Goal: Register for event/course

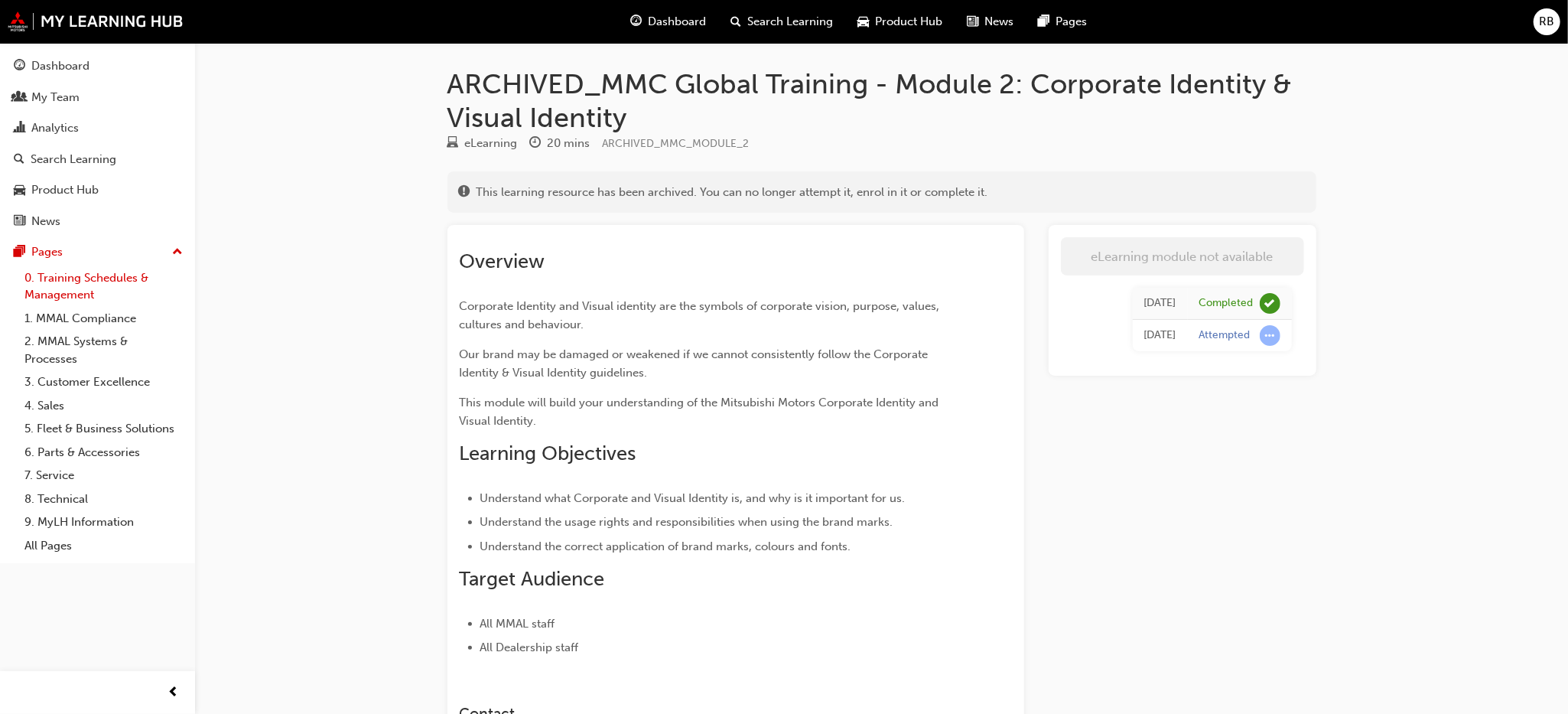
click at [68, 287] on link "0. Training Schedules & Management" at bounding box center [103, 286] width 170 height 41
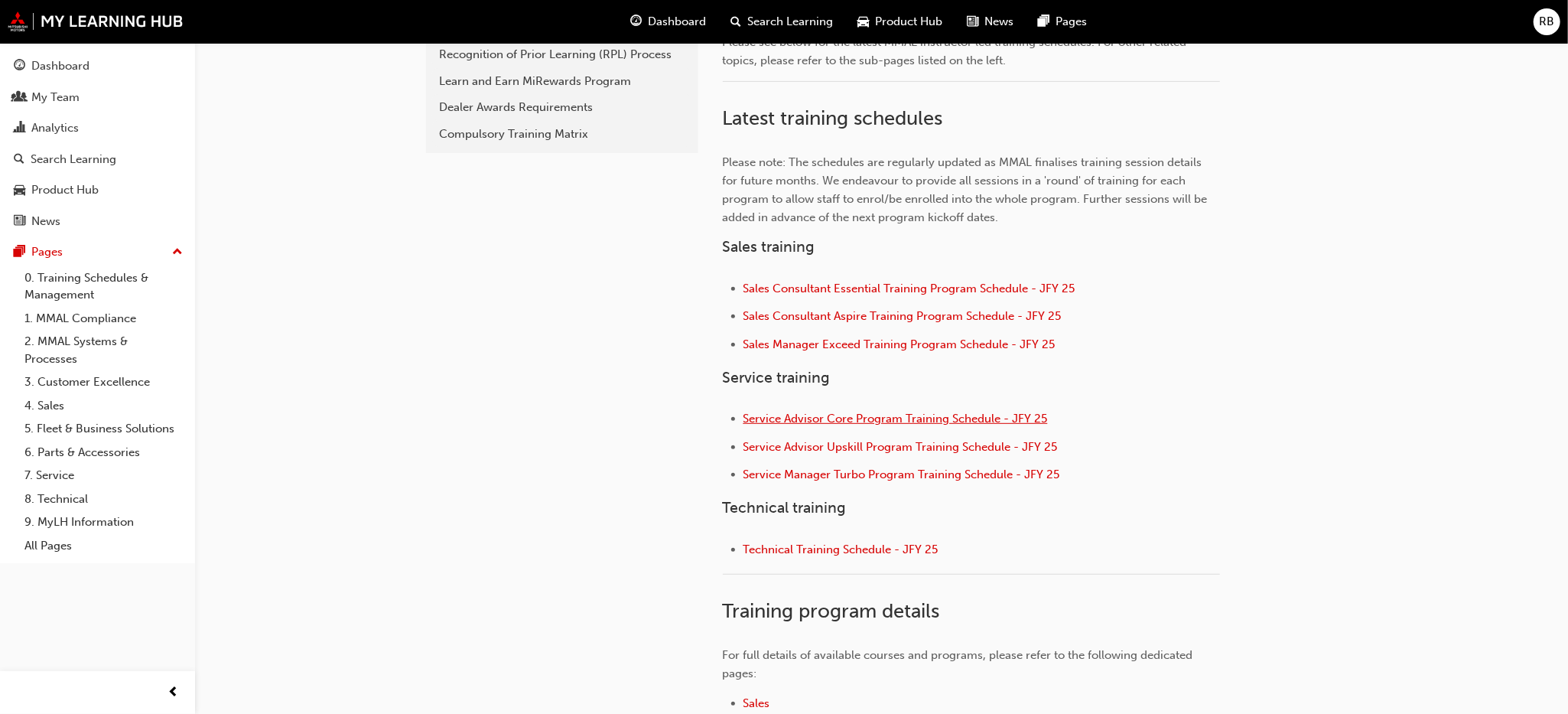
scroll to position [459, 0]
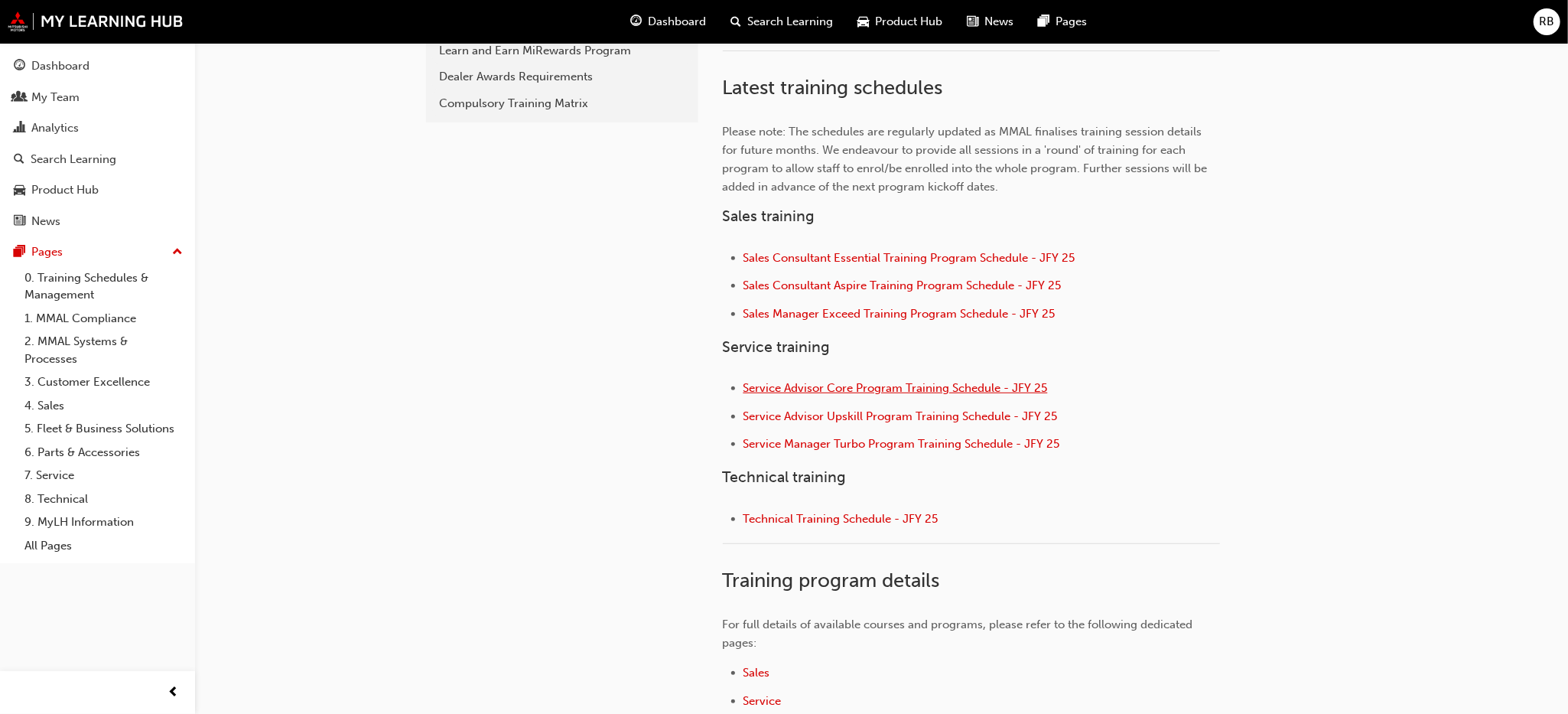
click at [854, 386] on span "Service Advisor Core Program Training Schedule - JFY 25" at bounding box center [895, 388] width 304 height 13
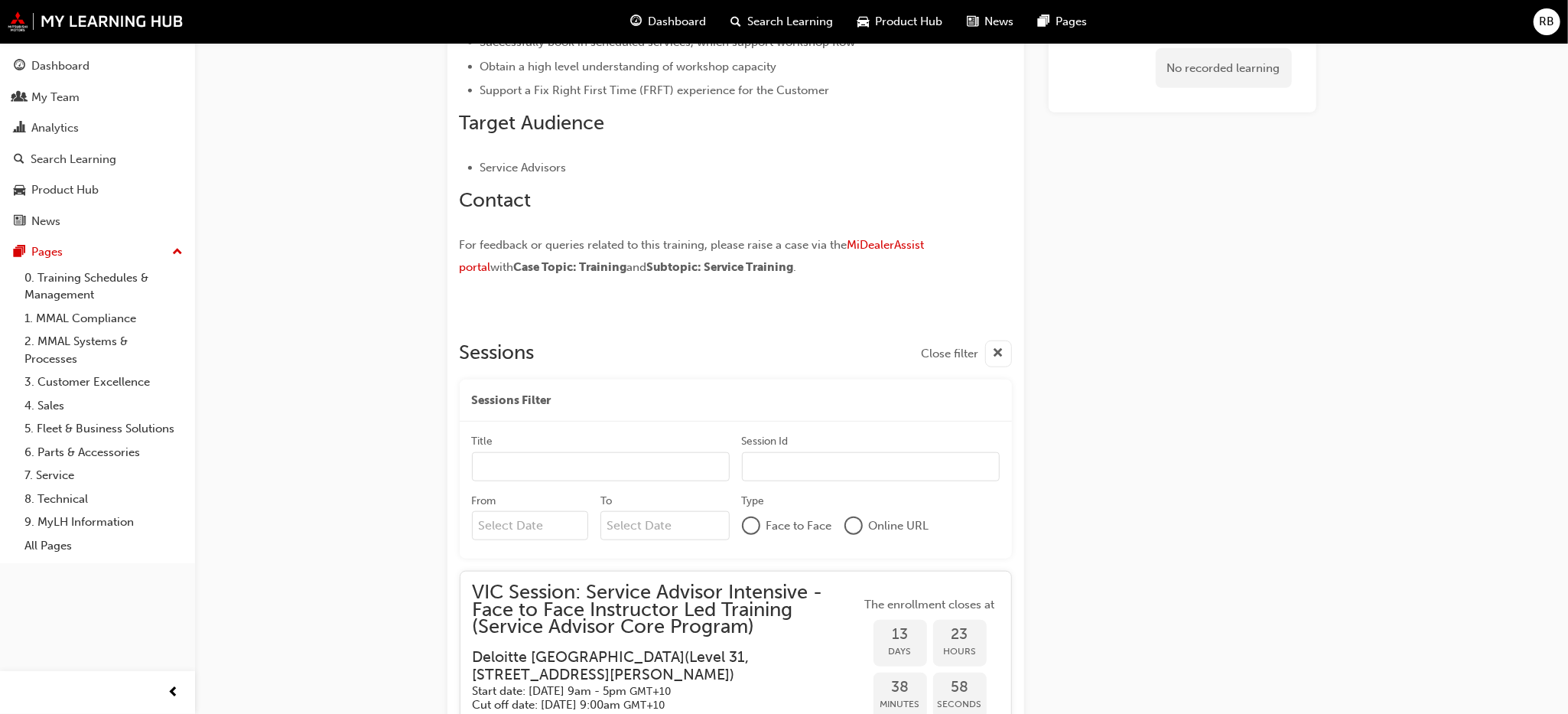
scroll to position [983, 0]
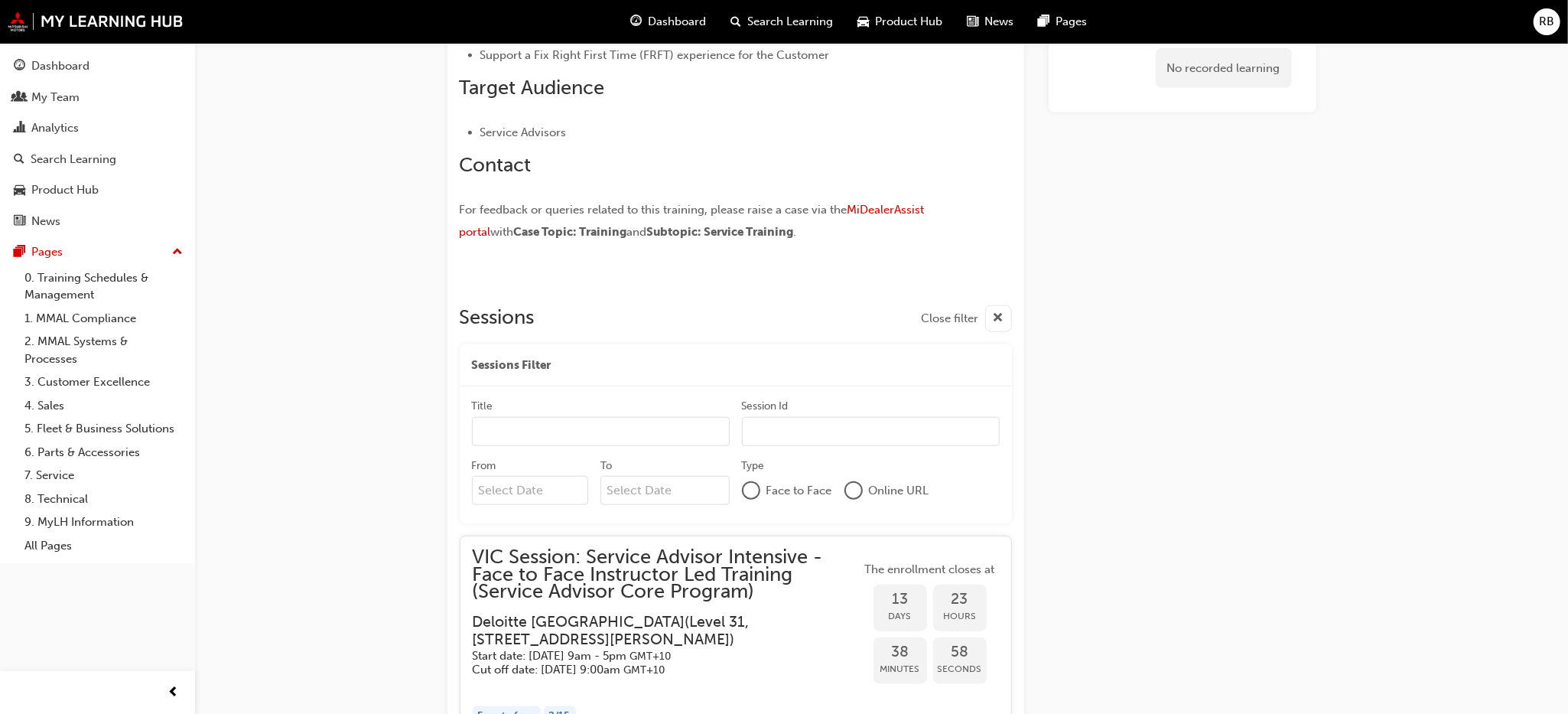
click at [535, 434] on input "Title" at bounding box center [601, 432] width 258 height 29
click at [525, 433] on input "Title" at bounding box center [601, 432] width 258 height 29
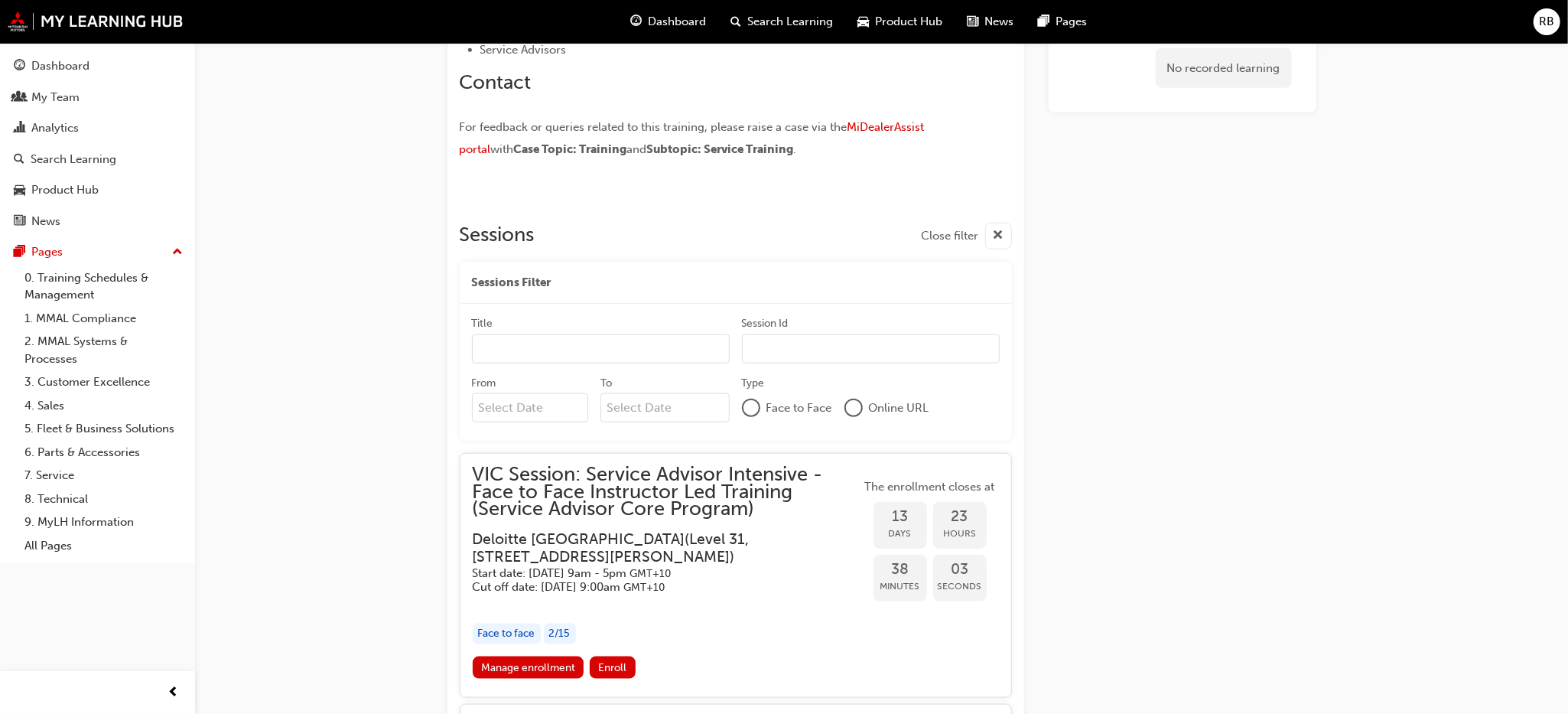
scroll to position [1213, 0]
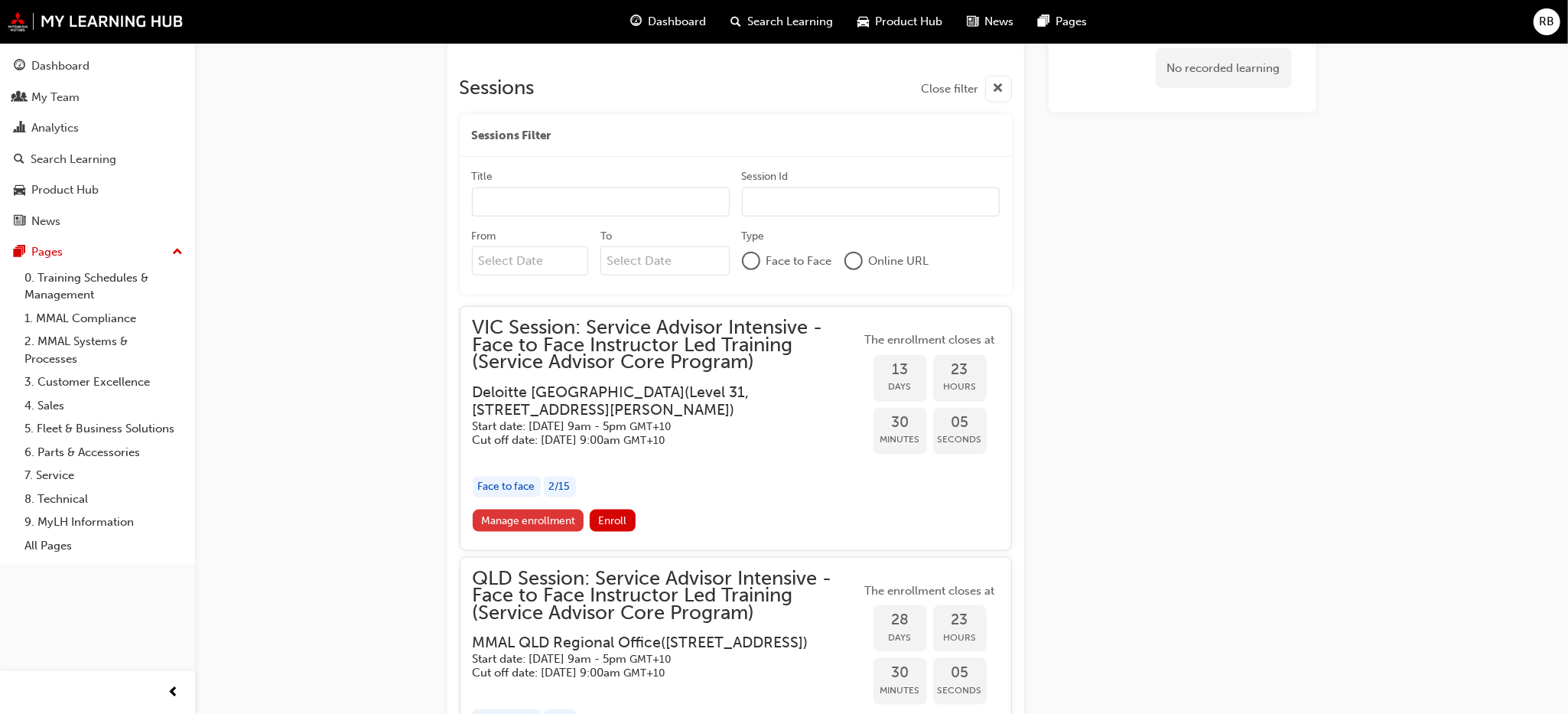
click at [531, 515] on link "Manage enrollment" at bounding box center [527, 520] width 111 height 22
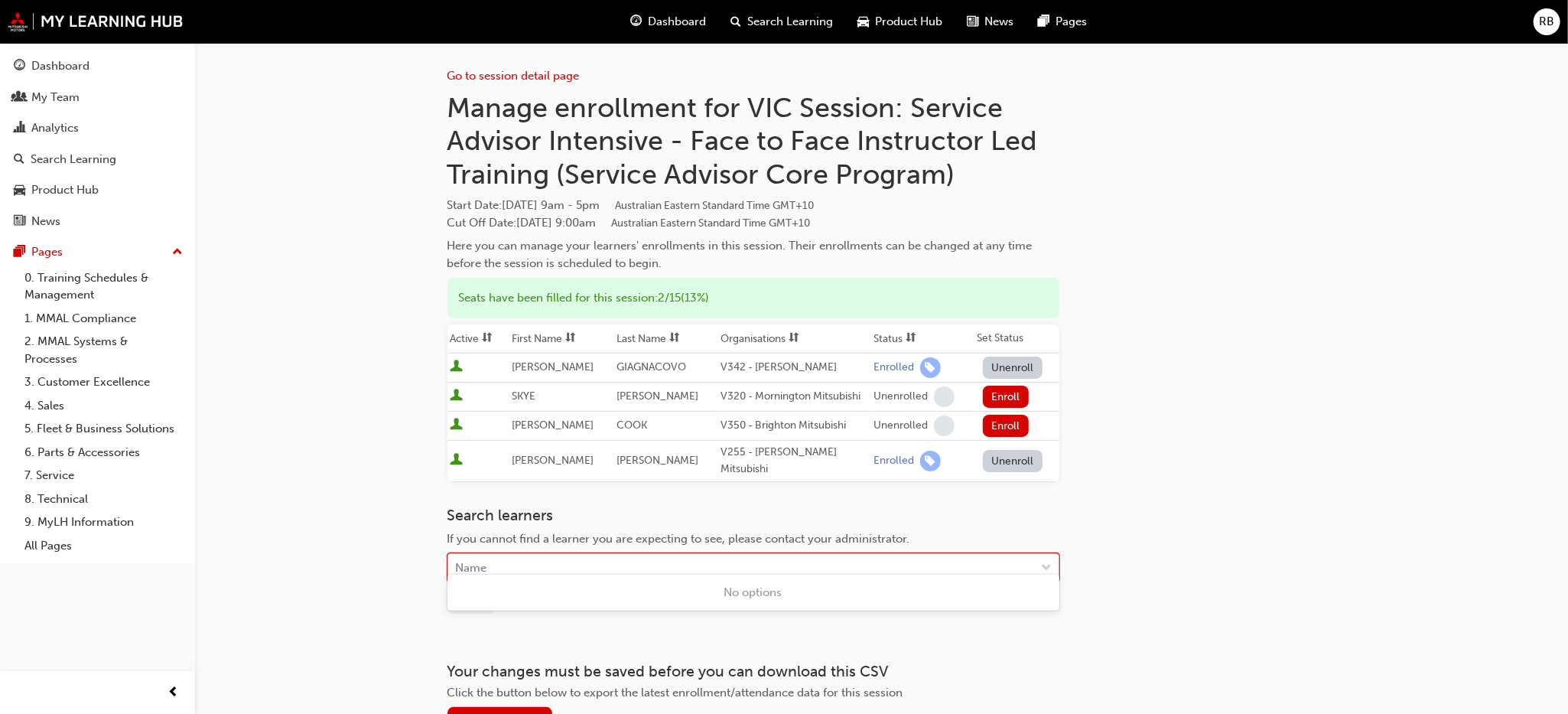
click at [504, 554] on div "Name" at bounding box center [742, 568] width 587 height 27
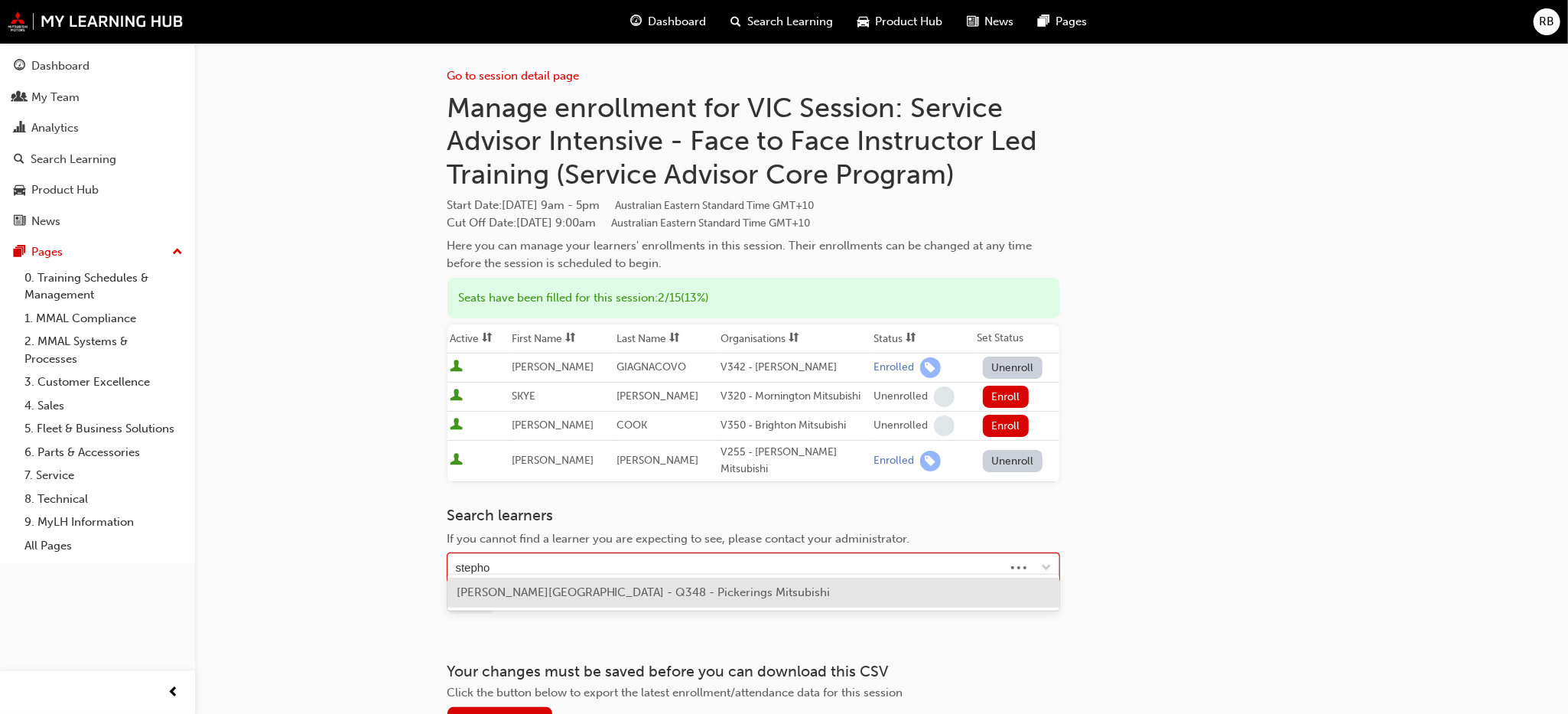
type input "stephon"
click at [554, 590] on span "[PERSON_NAME][GEOGRAPHIC_DATA] - Q348 - Pickerings Mitsubishi" at bounding box center [643, 592] width 374 height 13
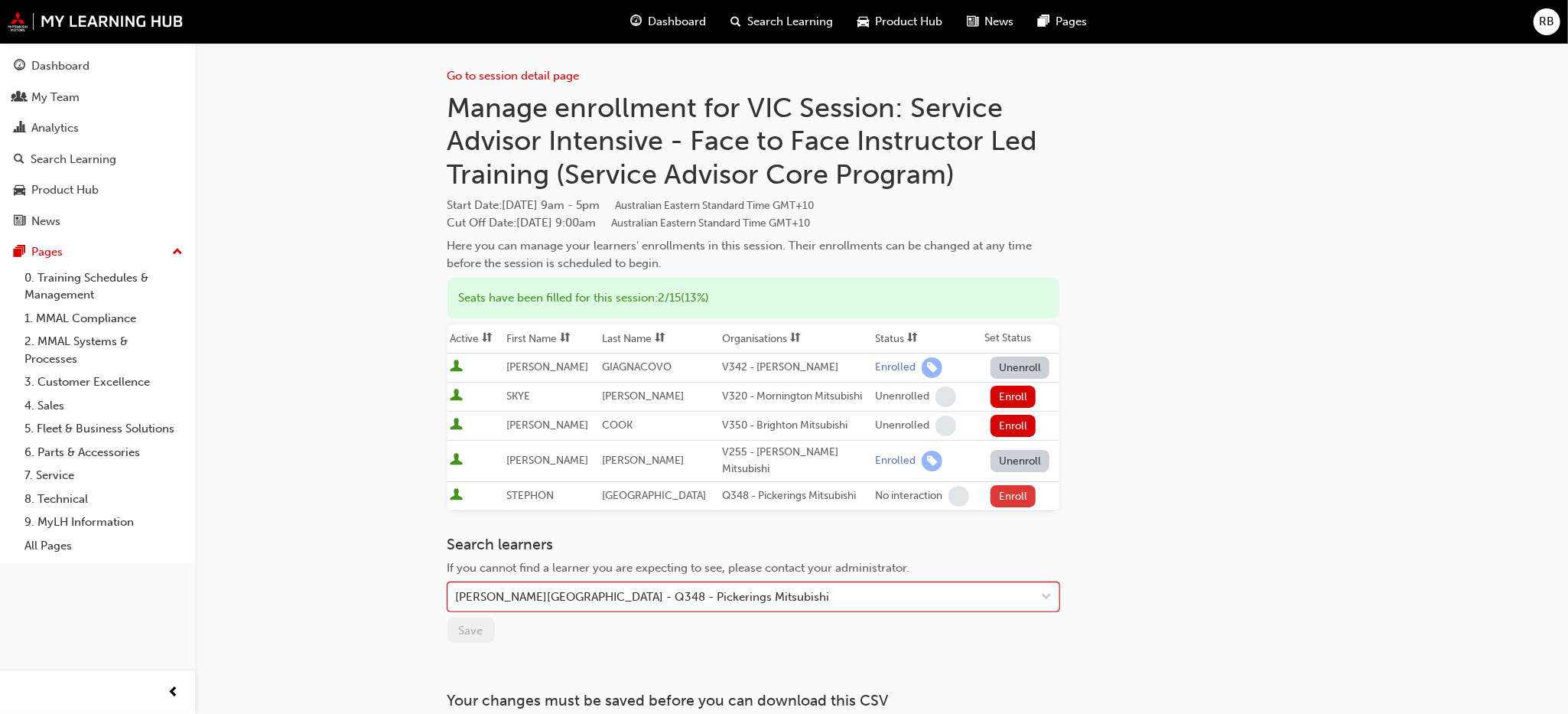
click at [1012, 485] on button "Enroll" at bounding box center [1013, 495] width 46 height 22
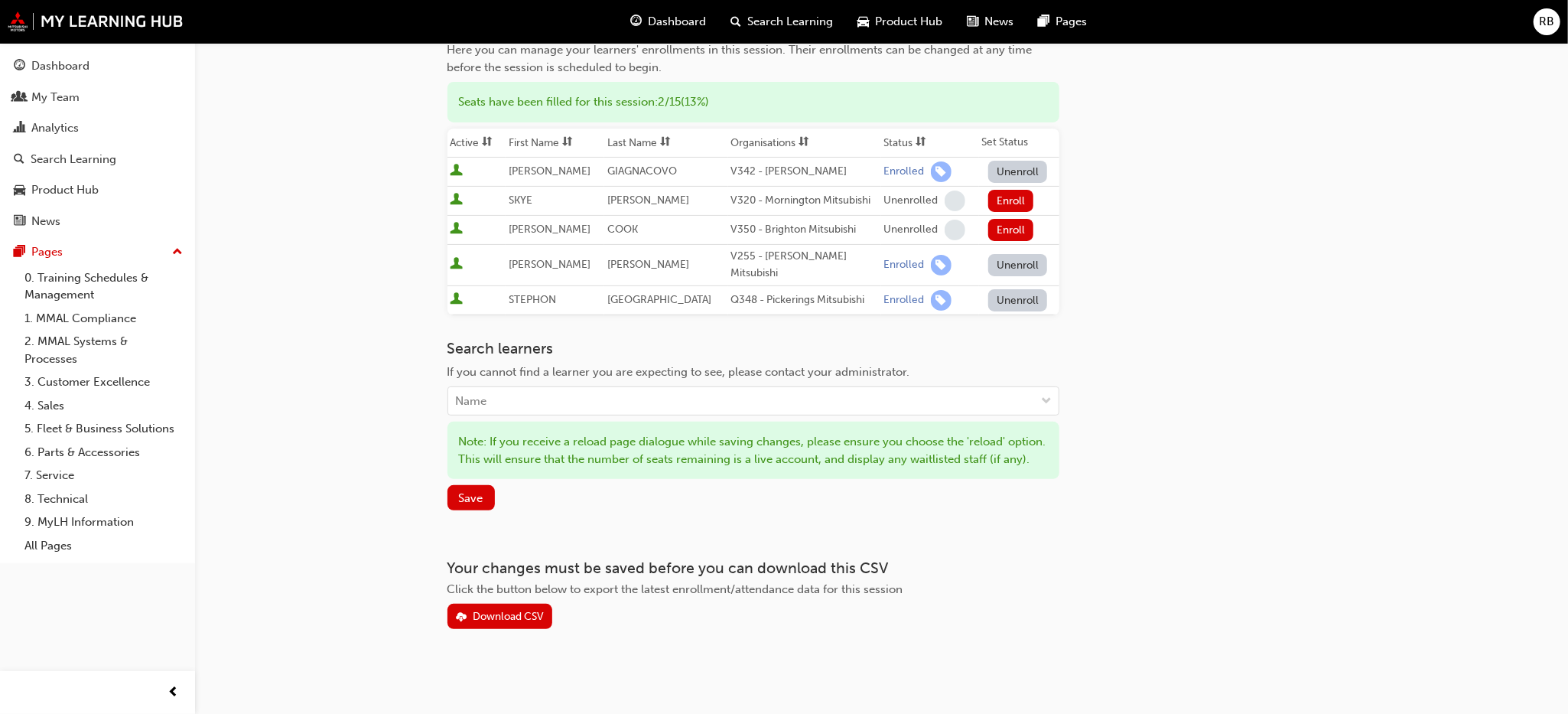
scroll to position [201, 0]
click at [475, 499] on span "Save" at bounding box center [471, 495] width 25 height 13
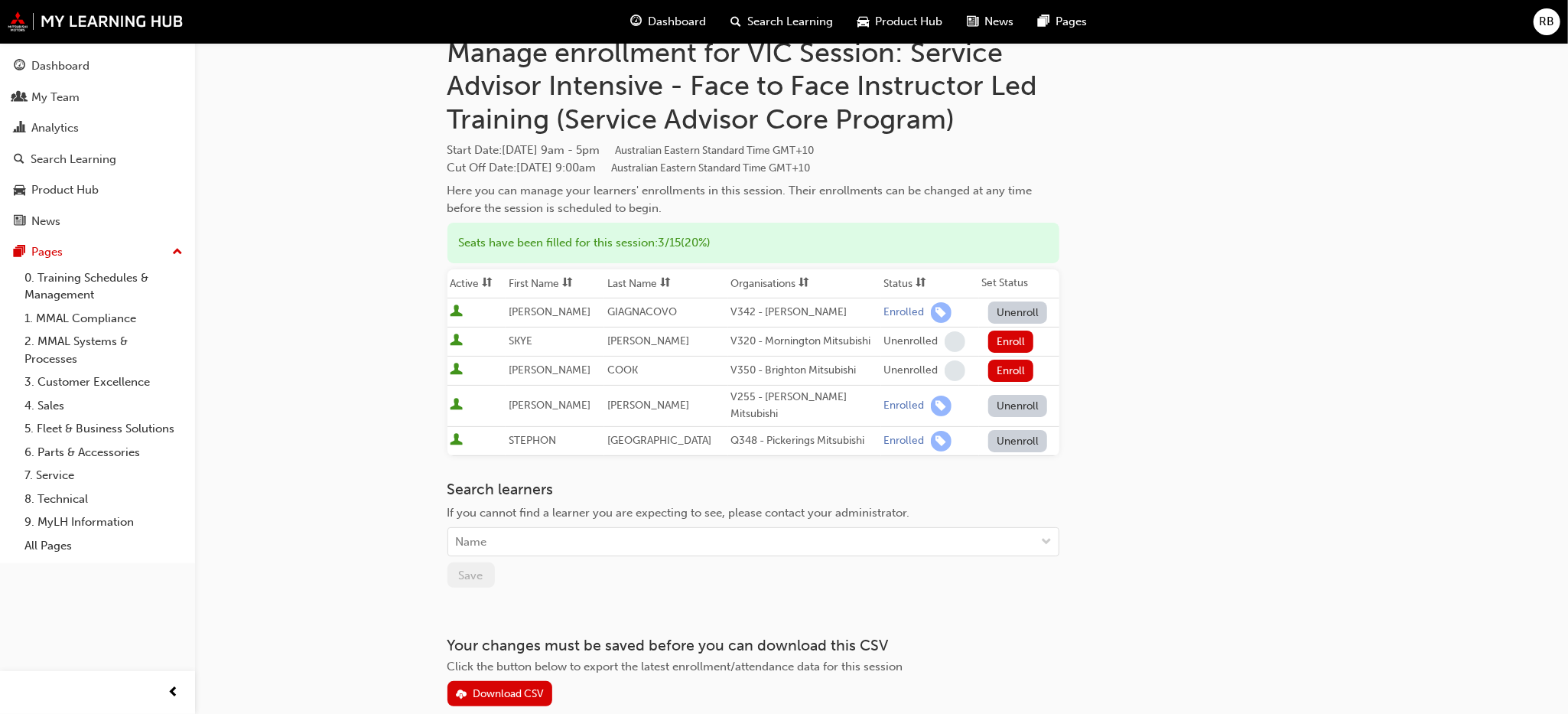
scroll to position [0, 0]
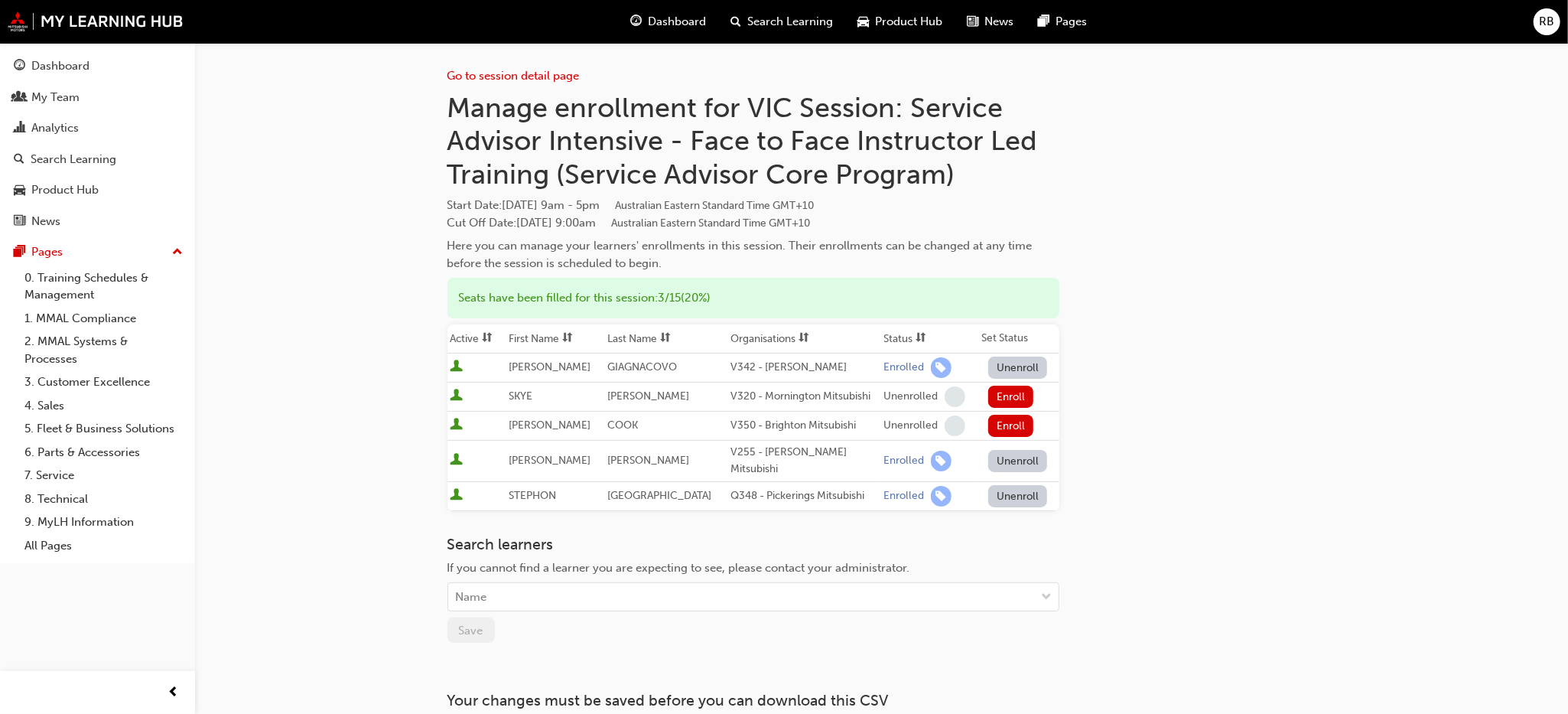
click at [1009, 485] on button "Unenroll" at bounding box center [1018, 495] width 60 height 22
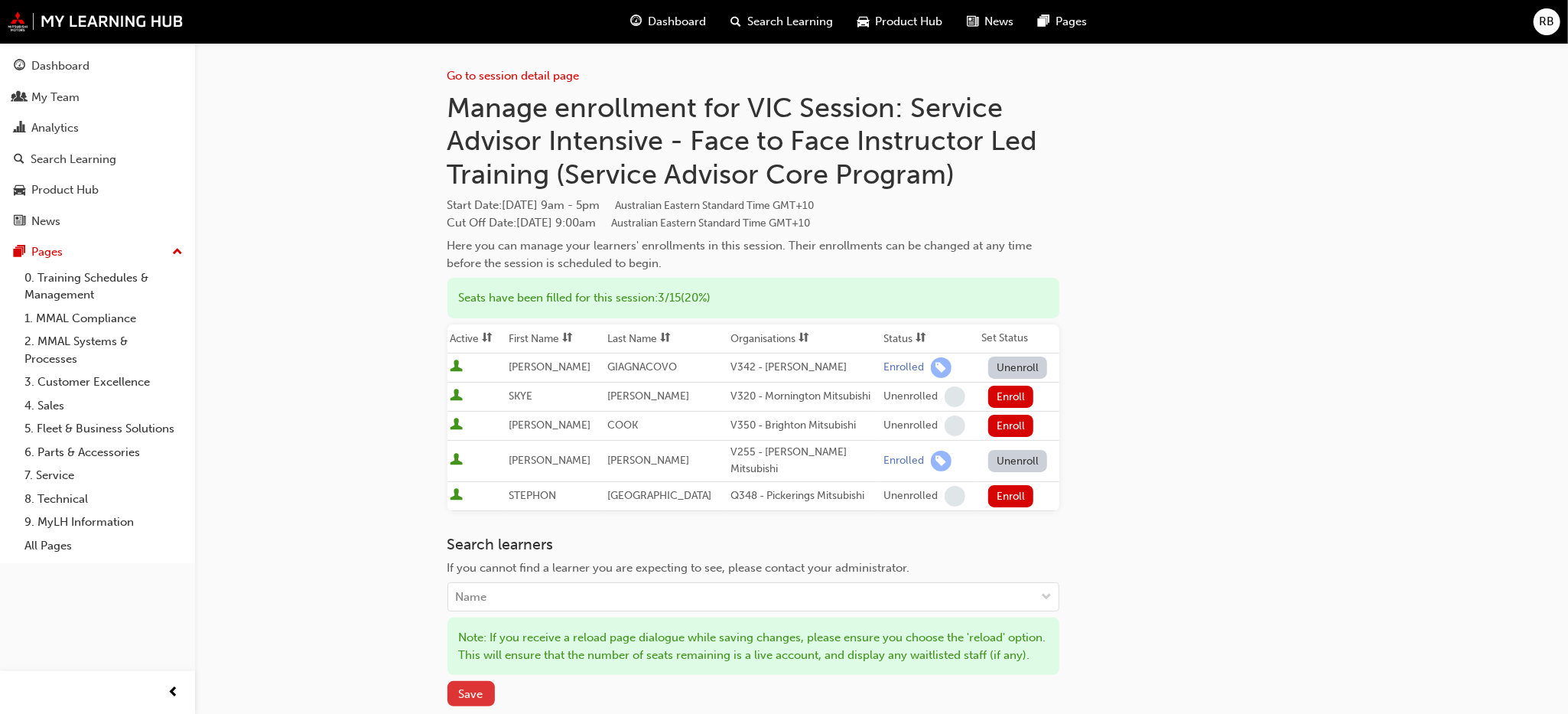
click at [470, 700] on span "Save" at bounding box center [471, 694] width 25 height 13
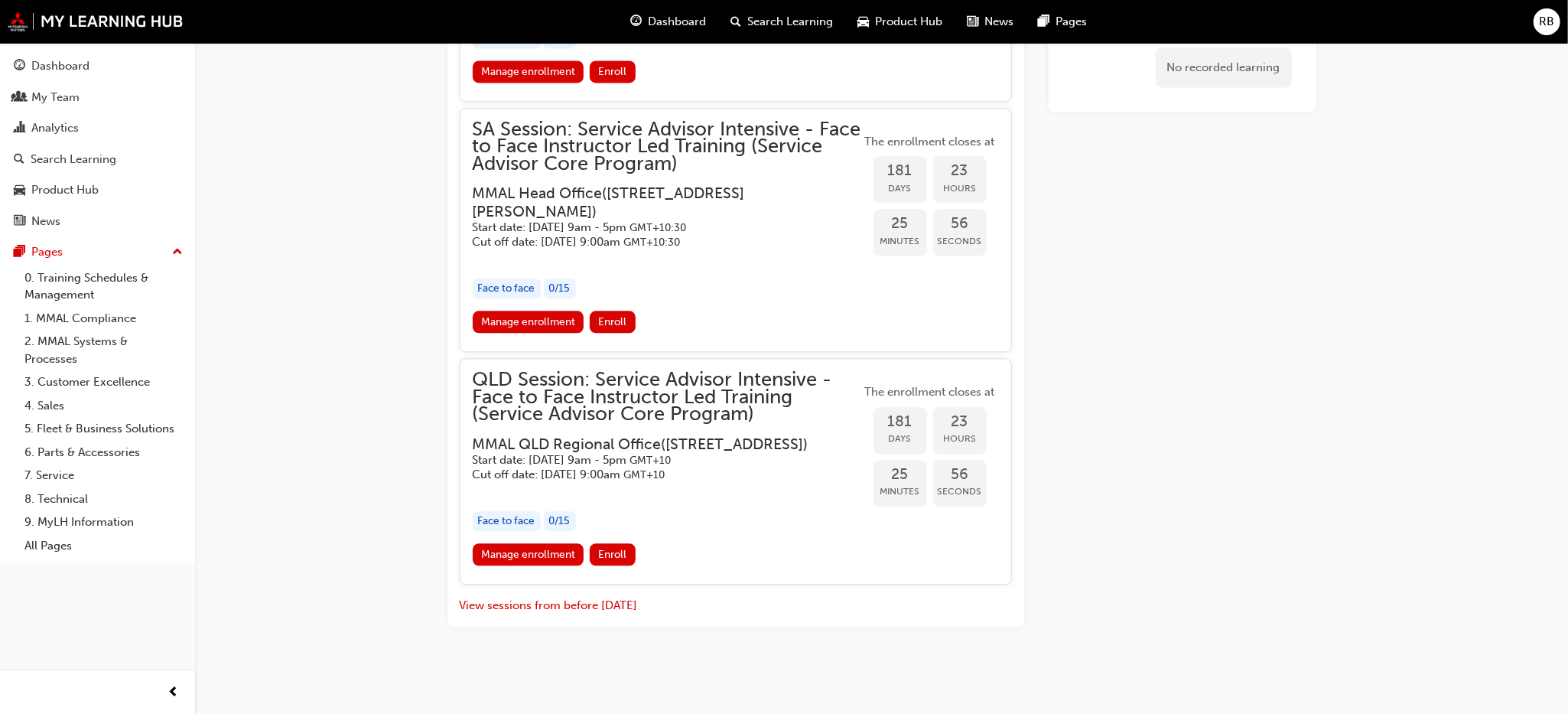
scroll to position [2669, 0]
click at [550, 552] on link "Manage enrollment" at bounding box center [527, 553] width 111 height 22
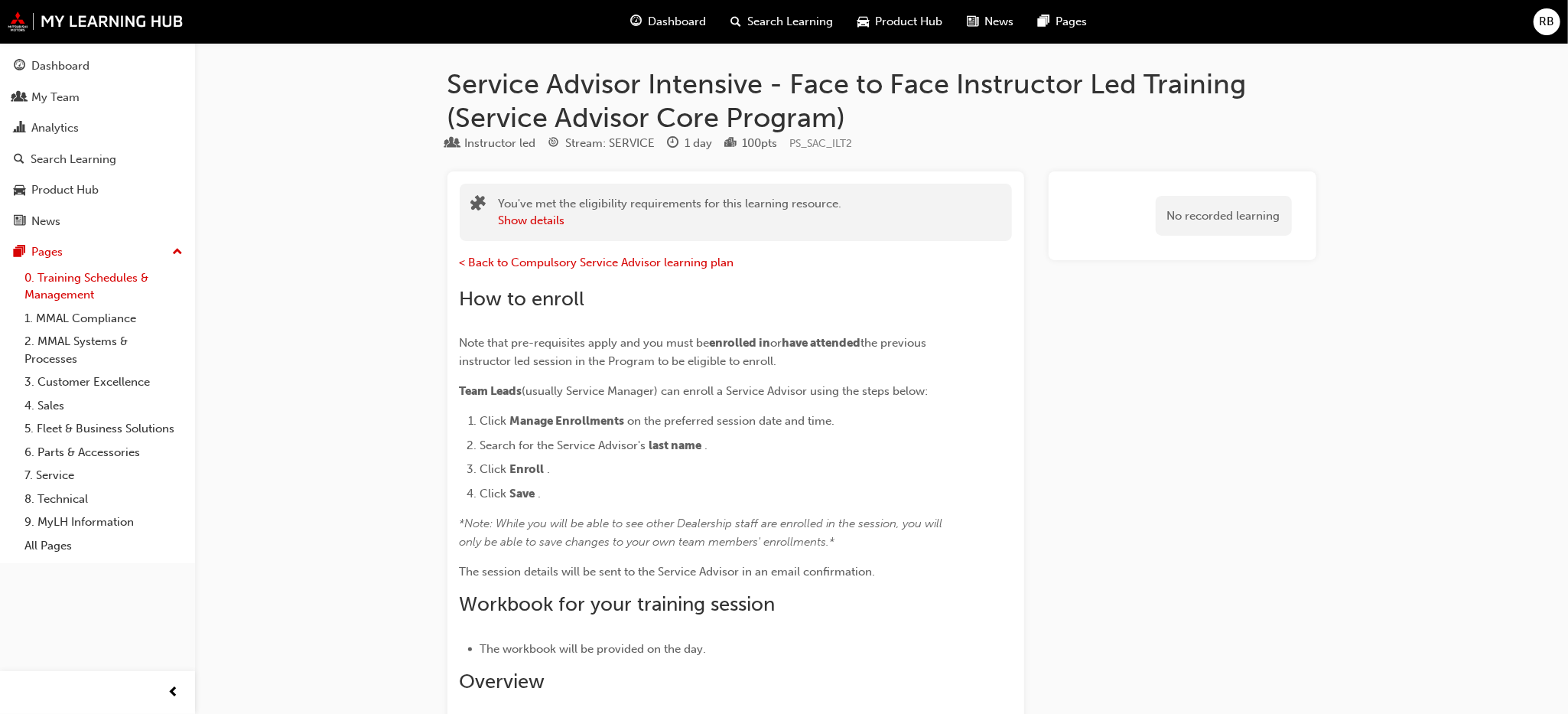
click at [78, 290] on link "0. Training Schedules & Management" at bounding box center [103, 286] width 170 height 41
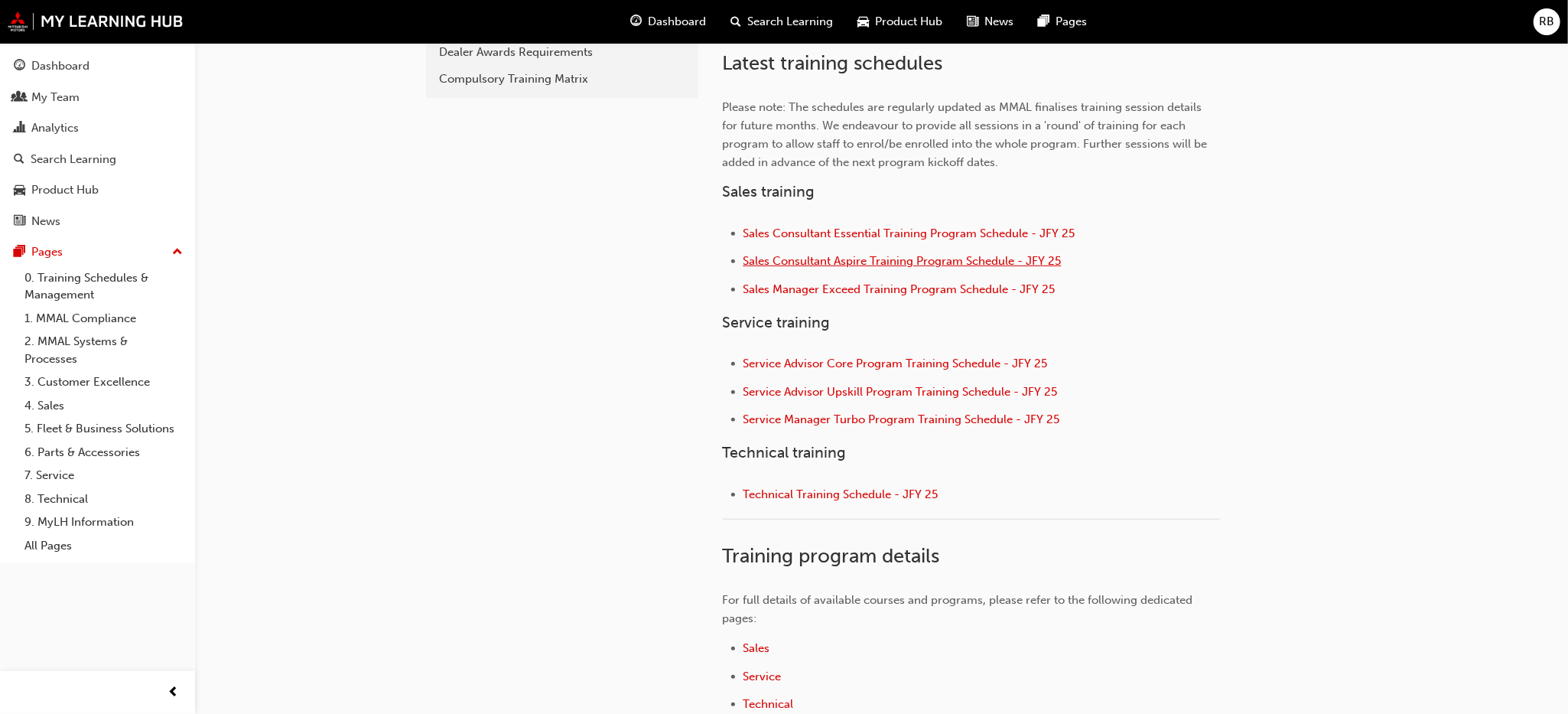
scroll to position [574, 0]
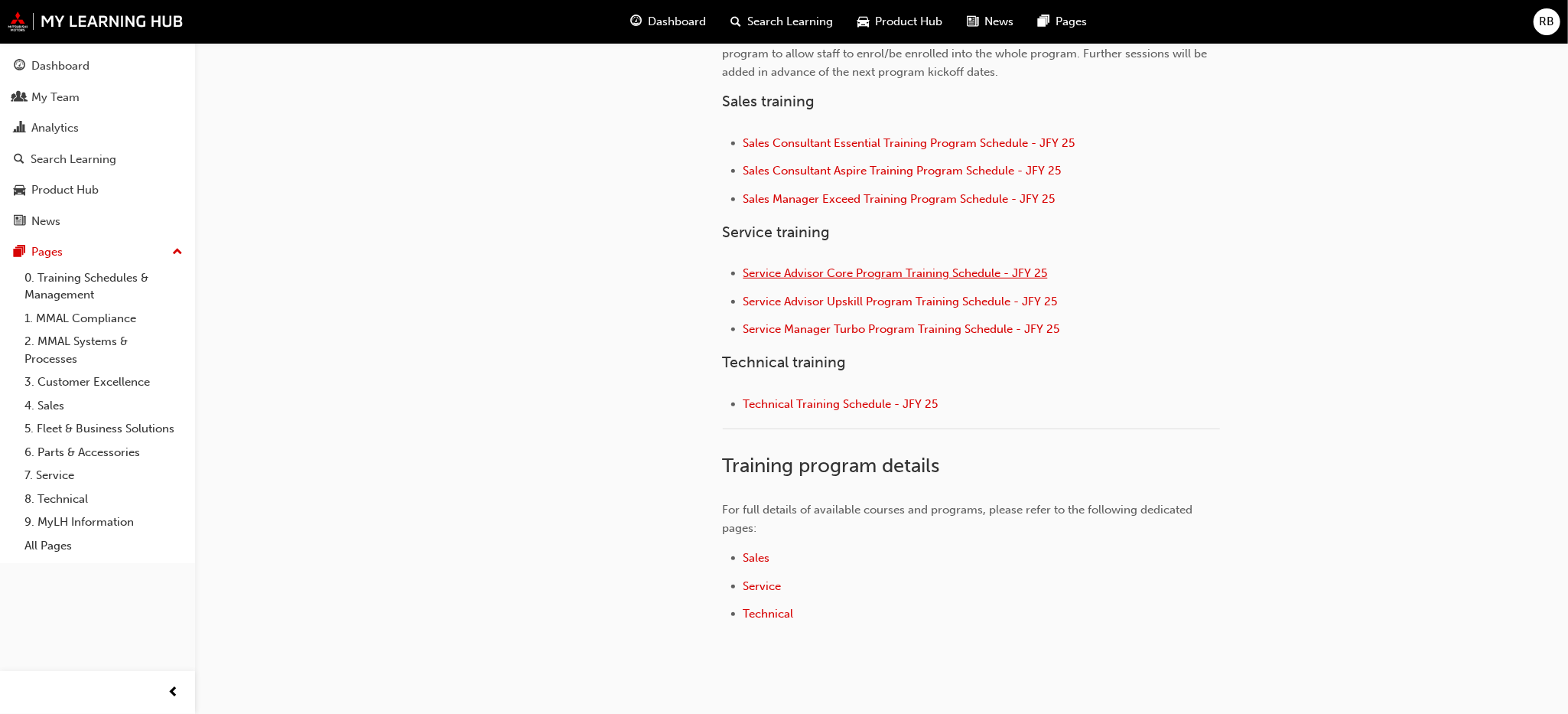
click at [862, 267] on span "Service Advisor Core Program Training Schedule - JFY 25" at bounding box center [895, 273] width 304 height 13
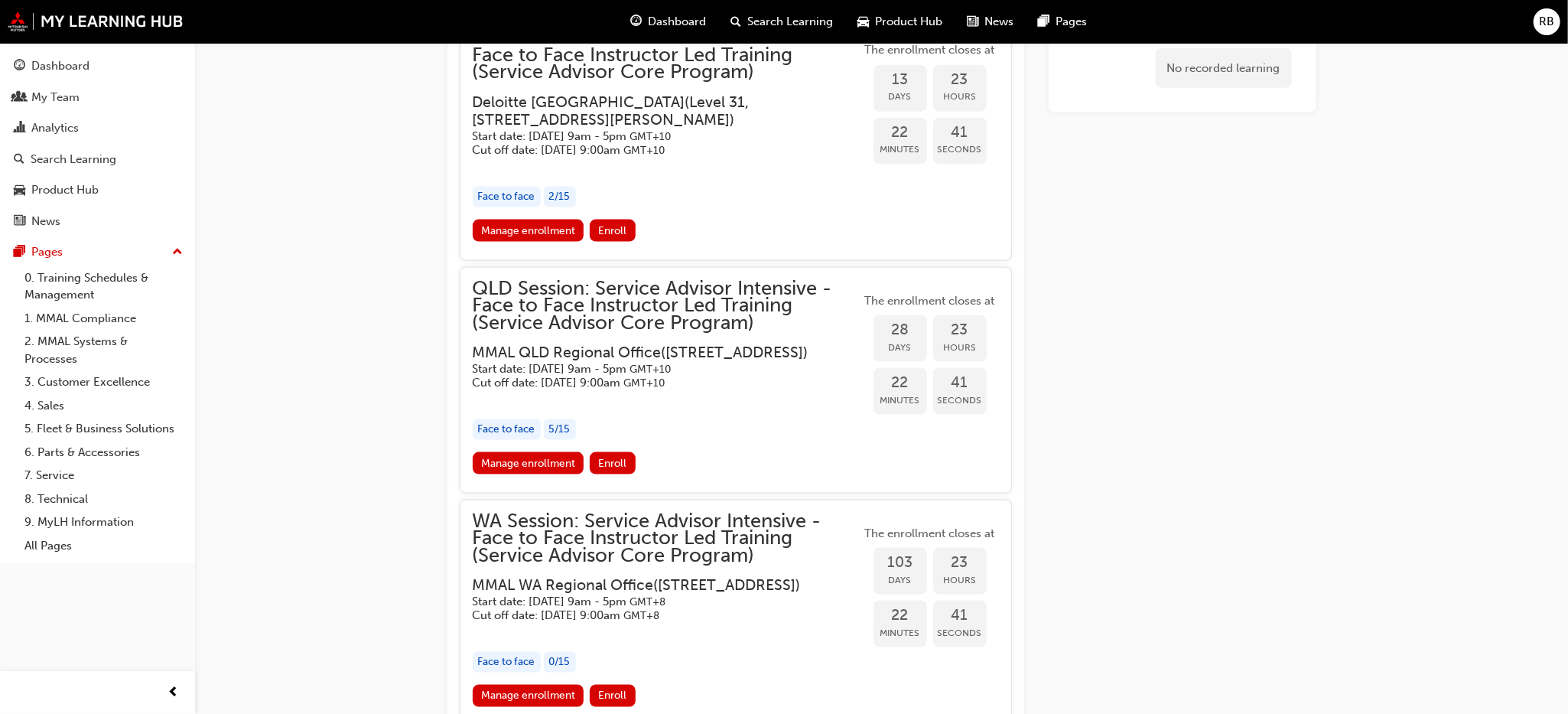
scroll to position [1406, 0]
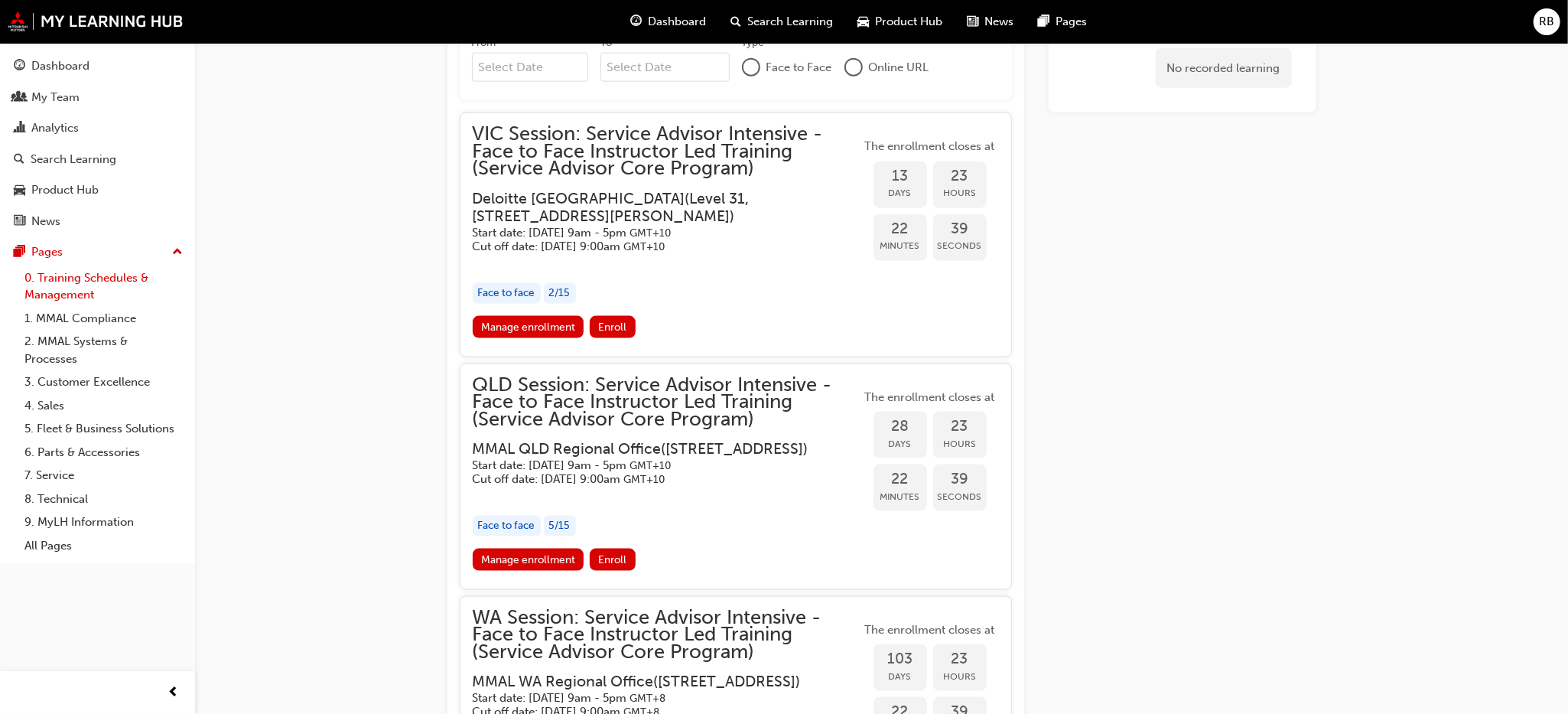
click at [60, 297] on link "0. Training Schedules & Management" at bounding box center [103, 286] width 170 height 41
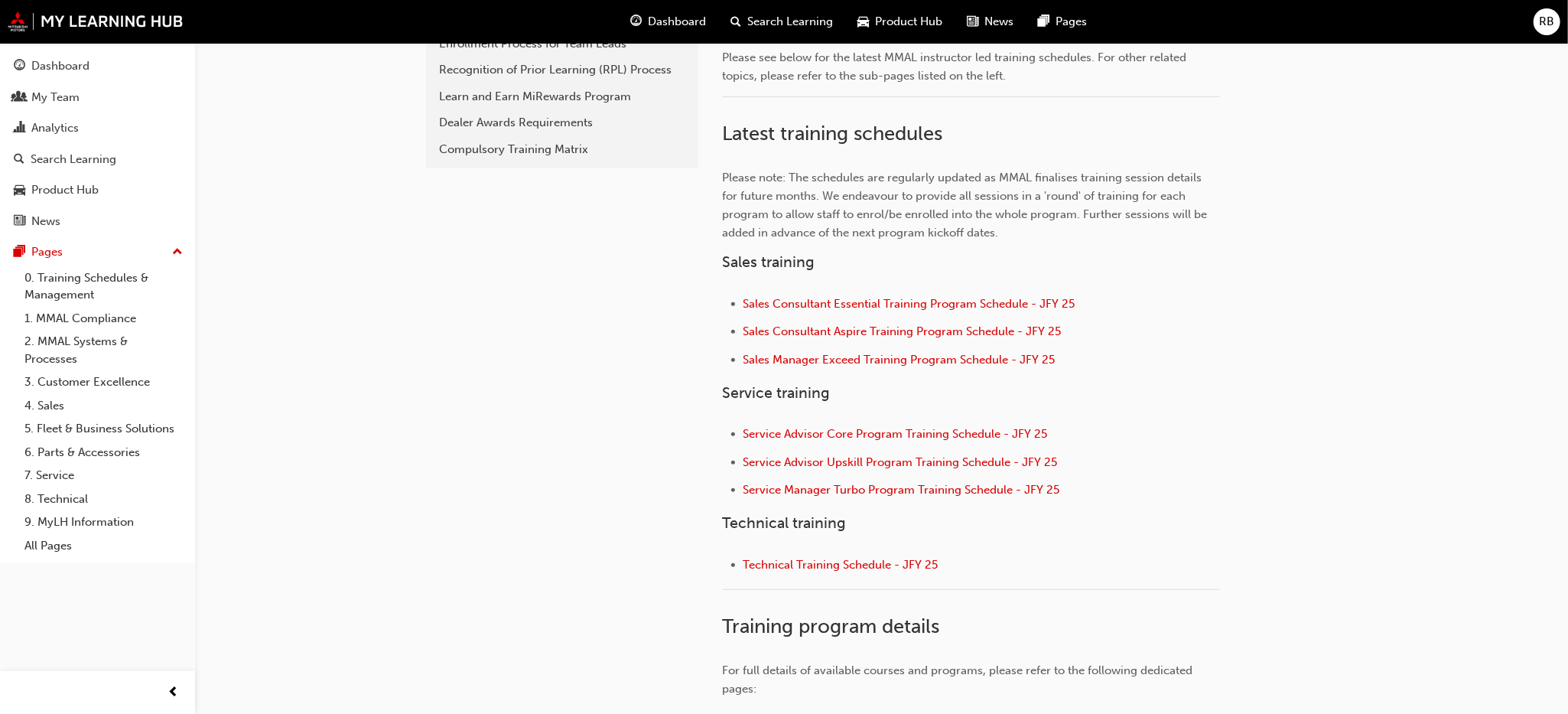
scroll to position [659, 0]
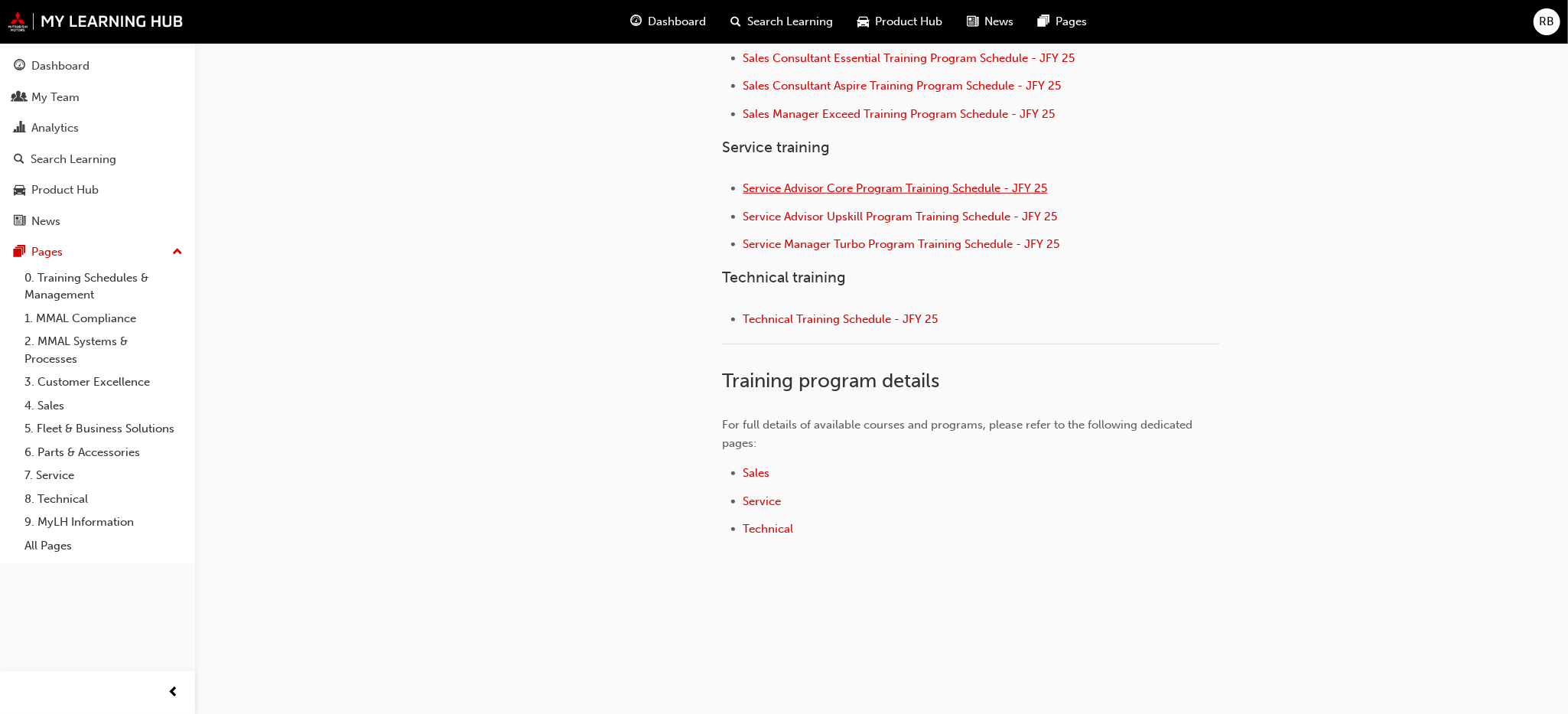
click at [828, 190] on span "Service Advisor Core Program Training Schedule - JFY 25" at bounding box center [895, 188] width 304 height 13
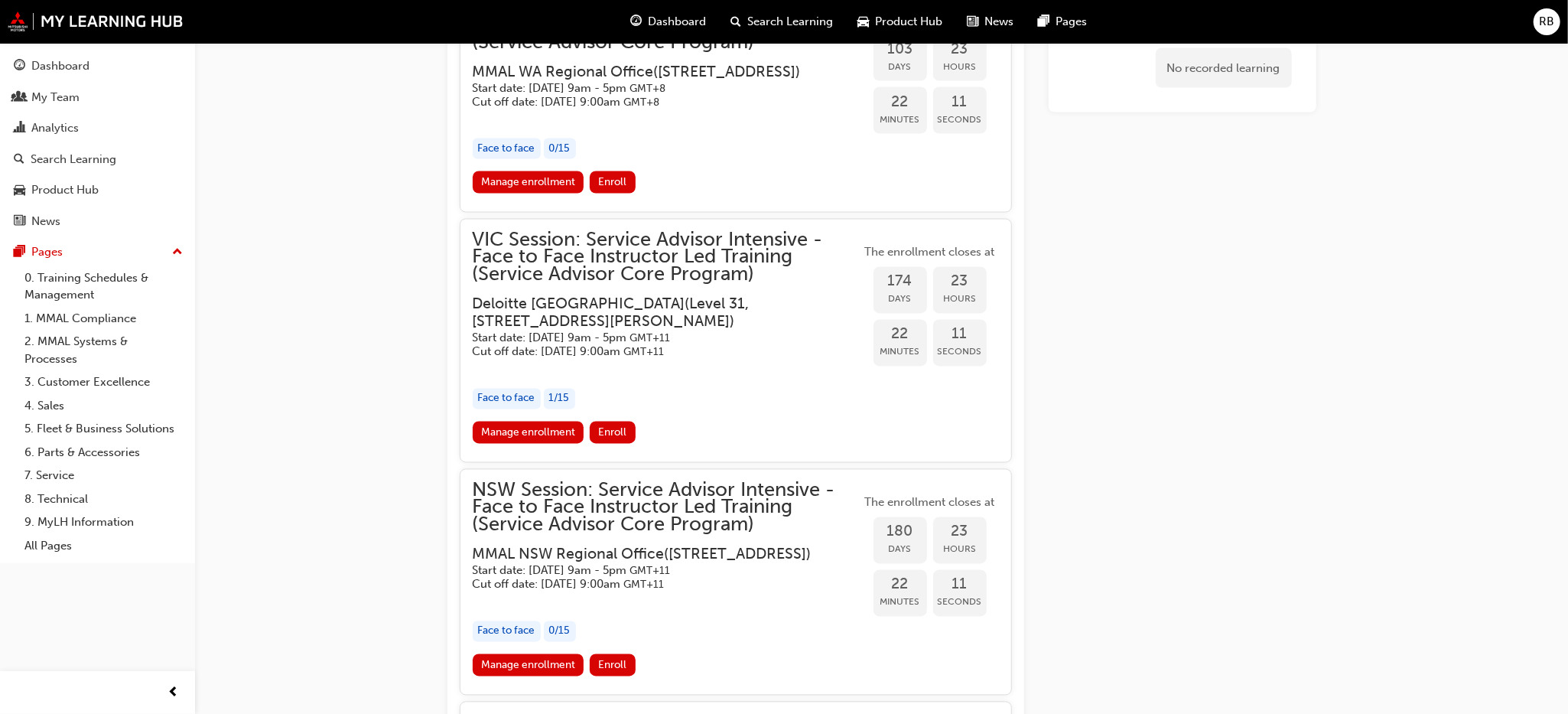
scroll to position [2669, 0]
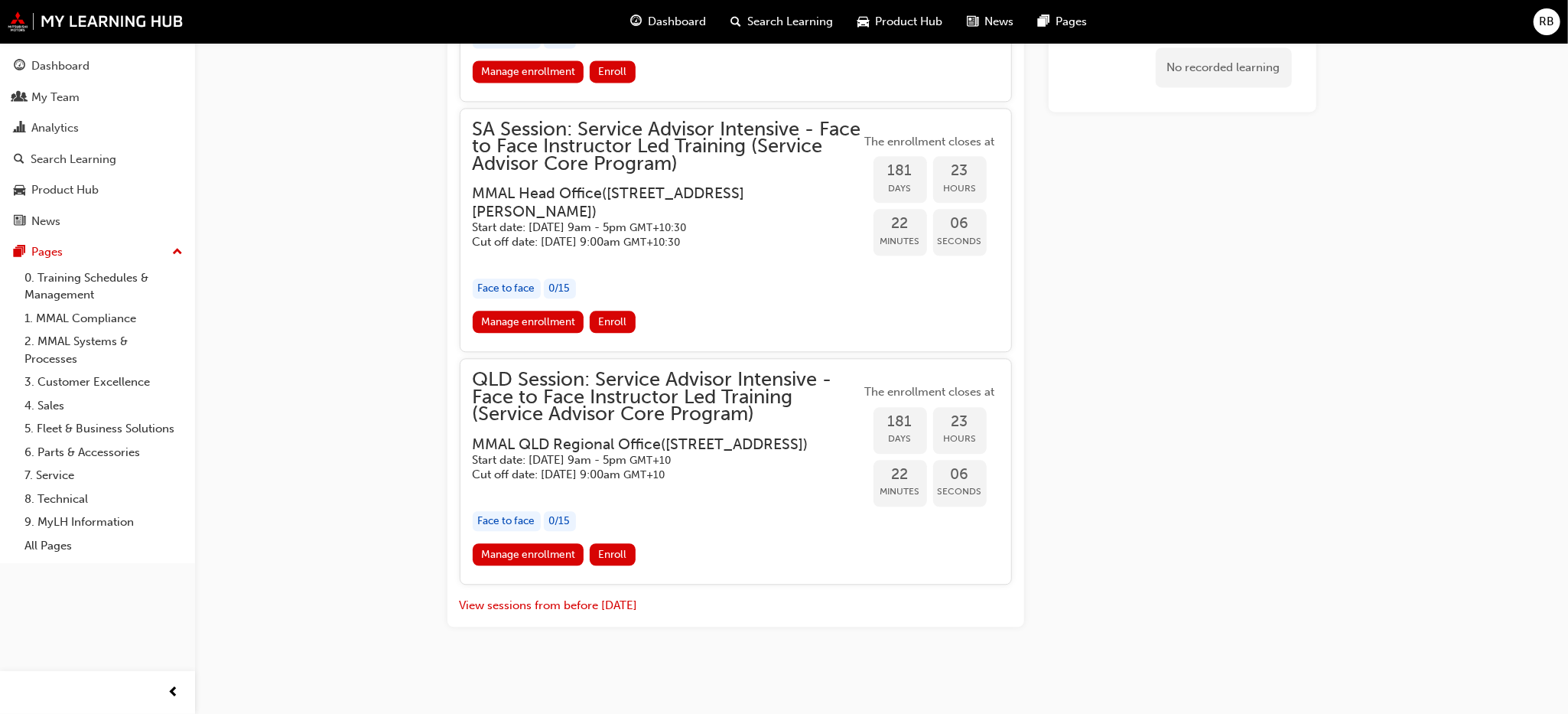
click at [589, 441] on h3 "MMAL QLD Regional Office ( Unit 4/60 Enterprise Place, Tingalpa, QLD 4173 )" at bounding box center [654, 444] width 364 height 18
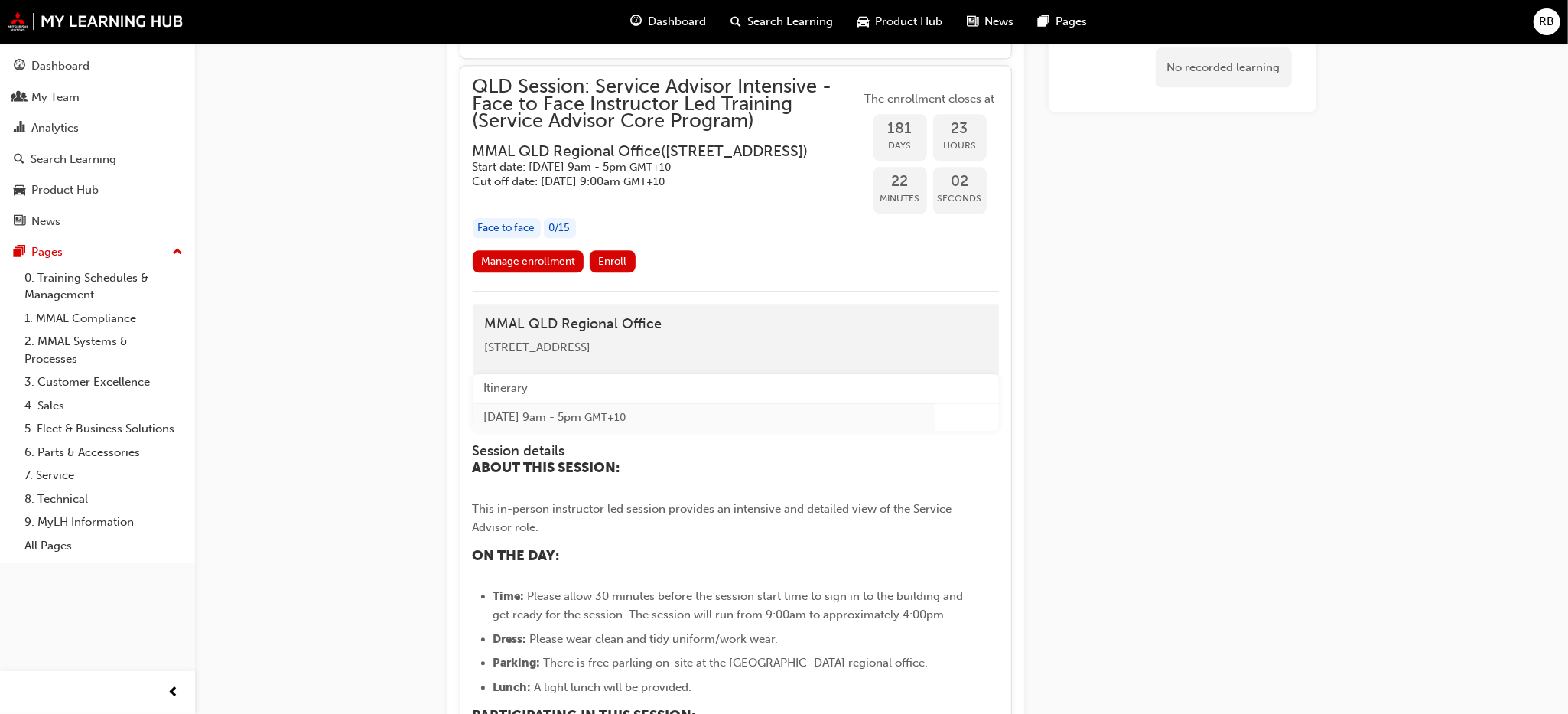
scroll to position [2884, 0]
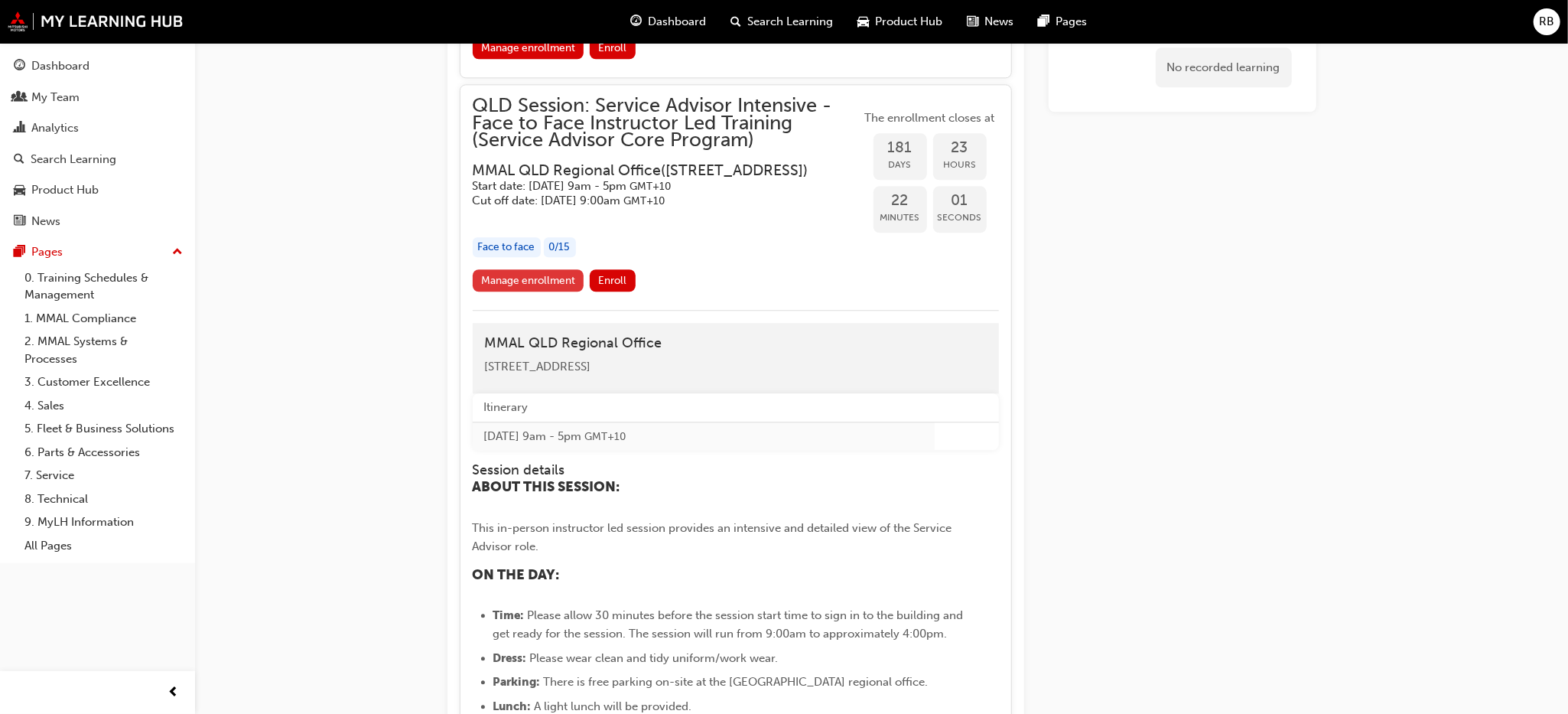
click at [524, 292] on link "Manage enrollment" at bounding box center [527, 280] width 111 height 22
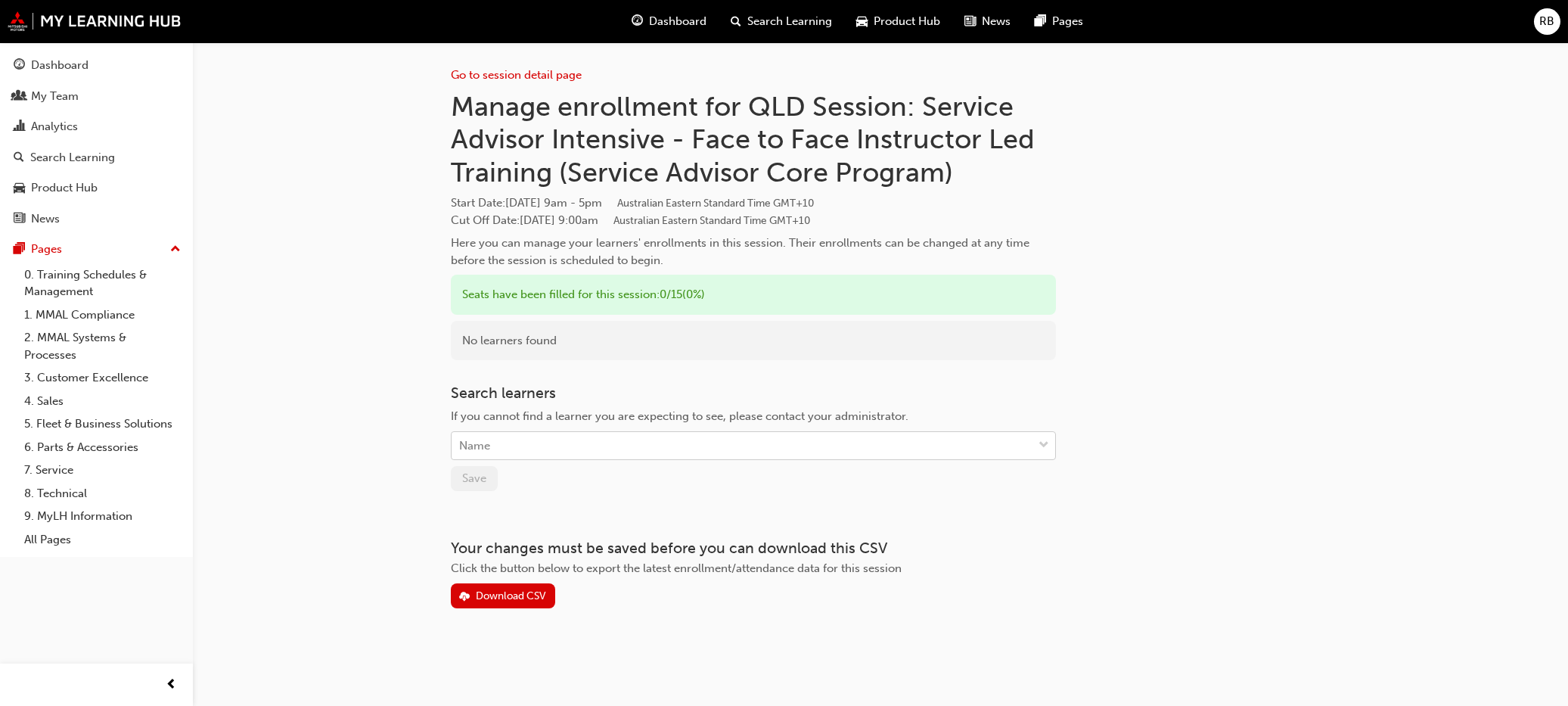
click at [521, 443] on div "Name" at bounding box center [742, 446] width 581 height 26
type input "stephon"
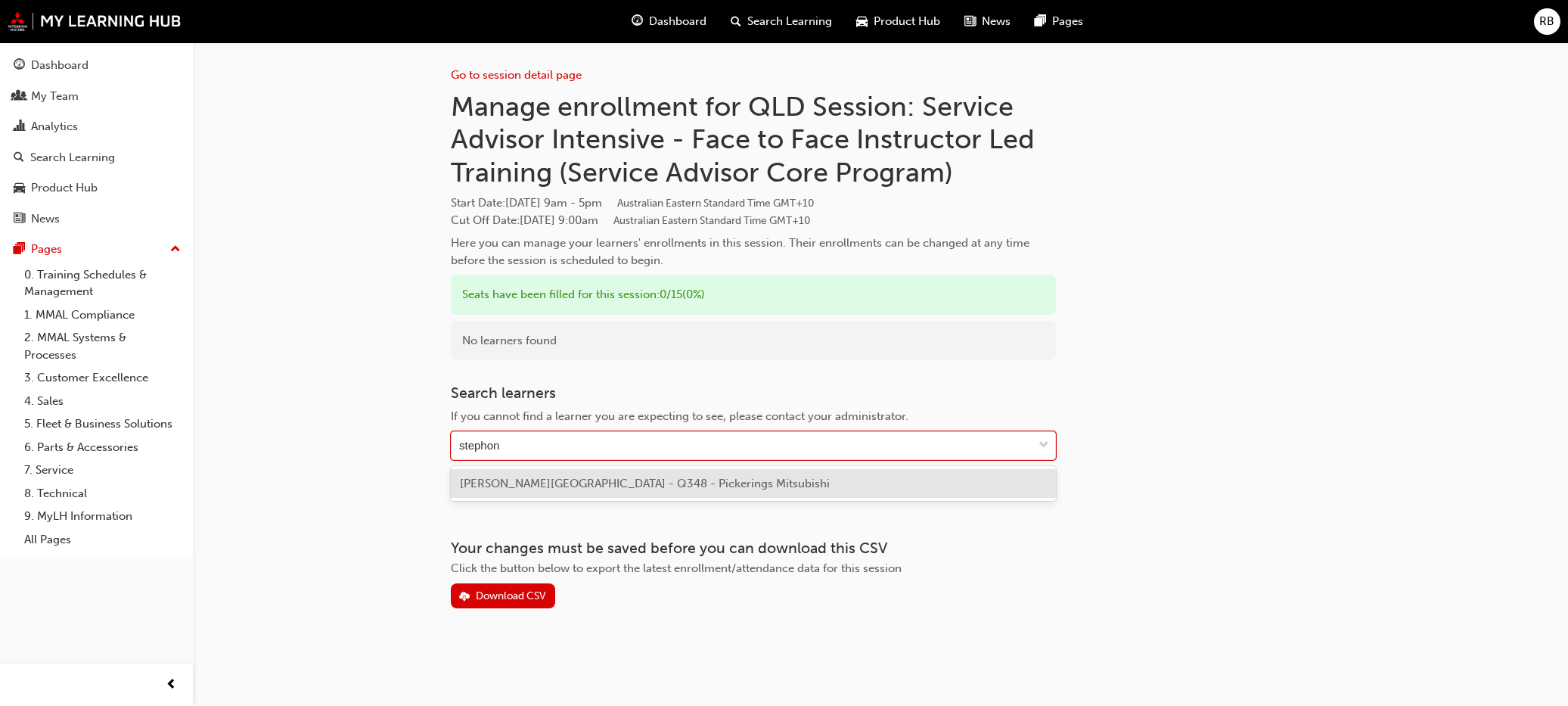
click at [542, 482] on span "[PERSON_NAME][GEOGRAPHIC_DATA] - Q348 - Pickerings Mitsubishi" at bounding box center [645, 483] width 370 height 13
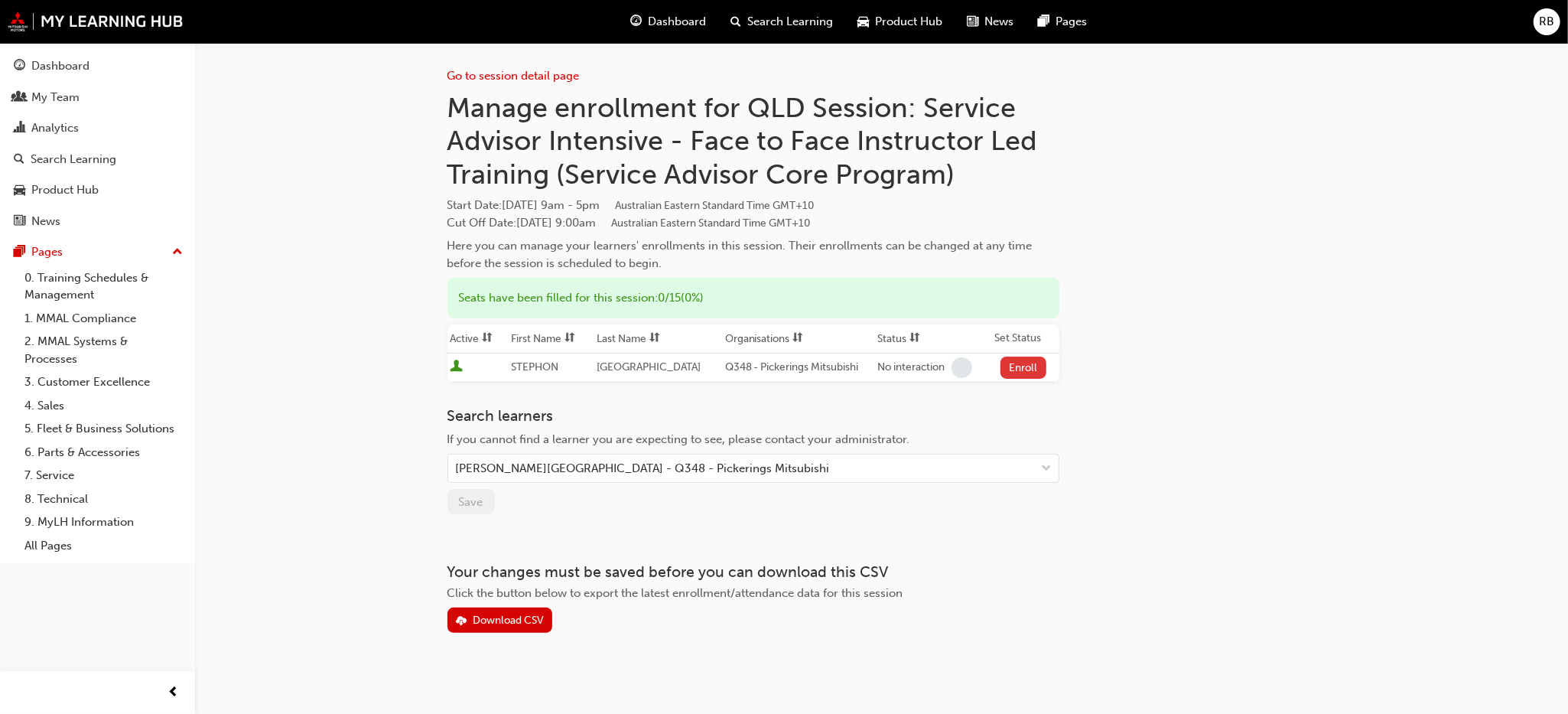
click at [1017, 364] on button "Enroll" at bounding box center [1023, 367] width 46 height 22
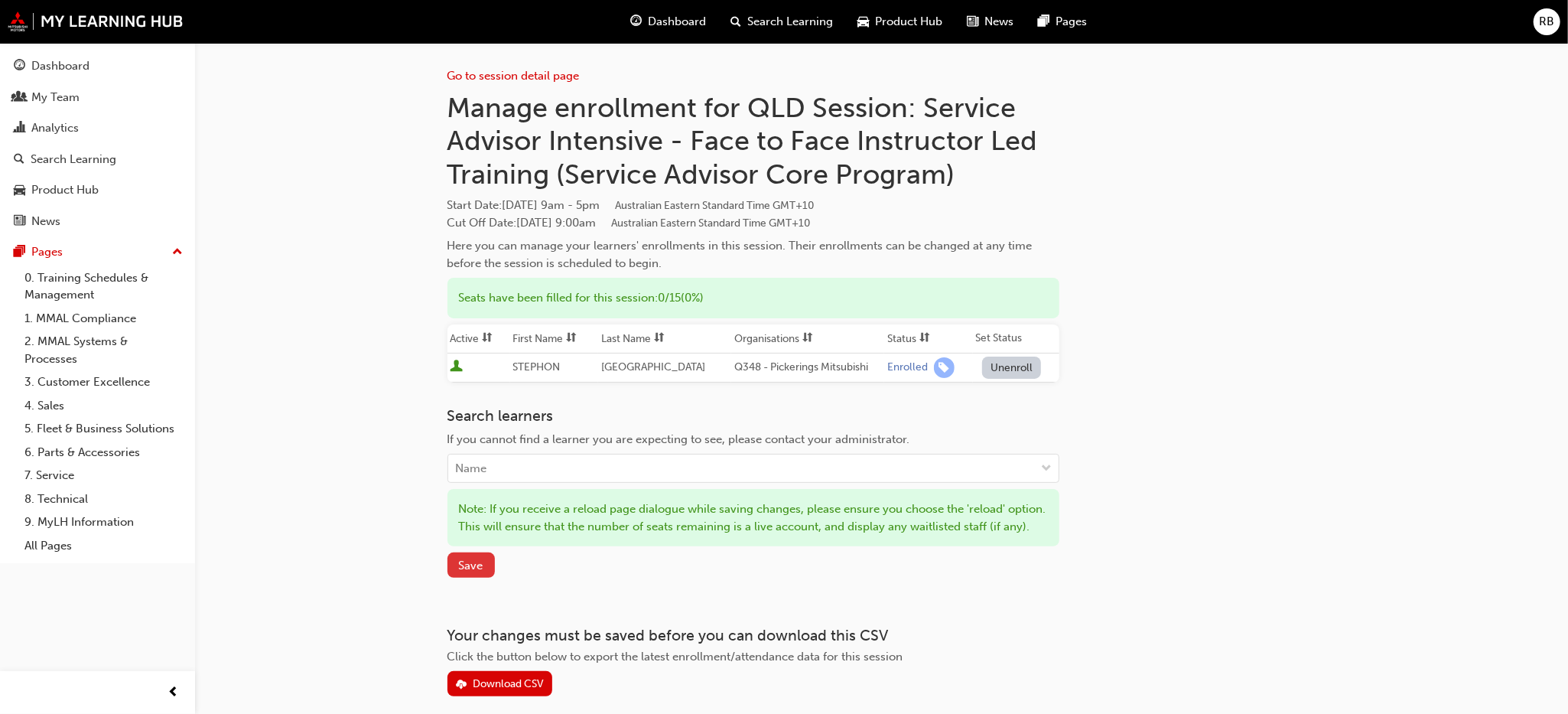
click at [467, 572] on span "Save" at bounding box center [471, 565] width 25 height 13
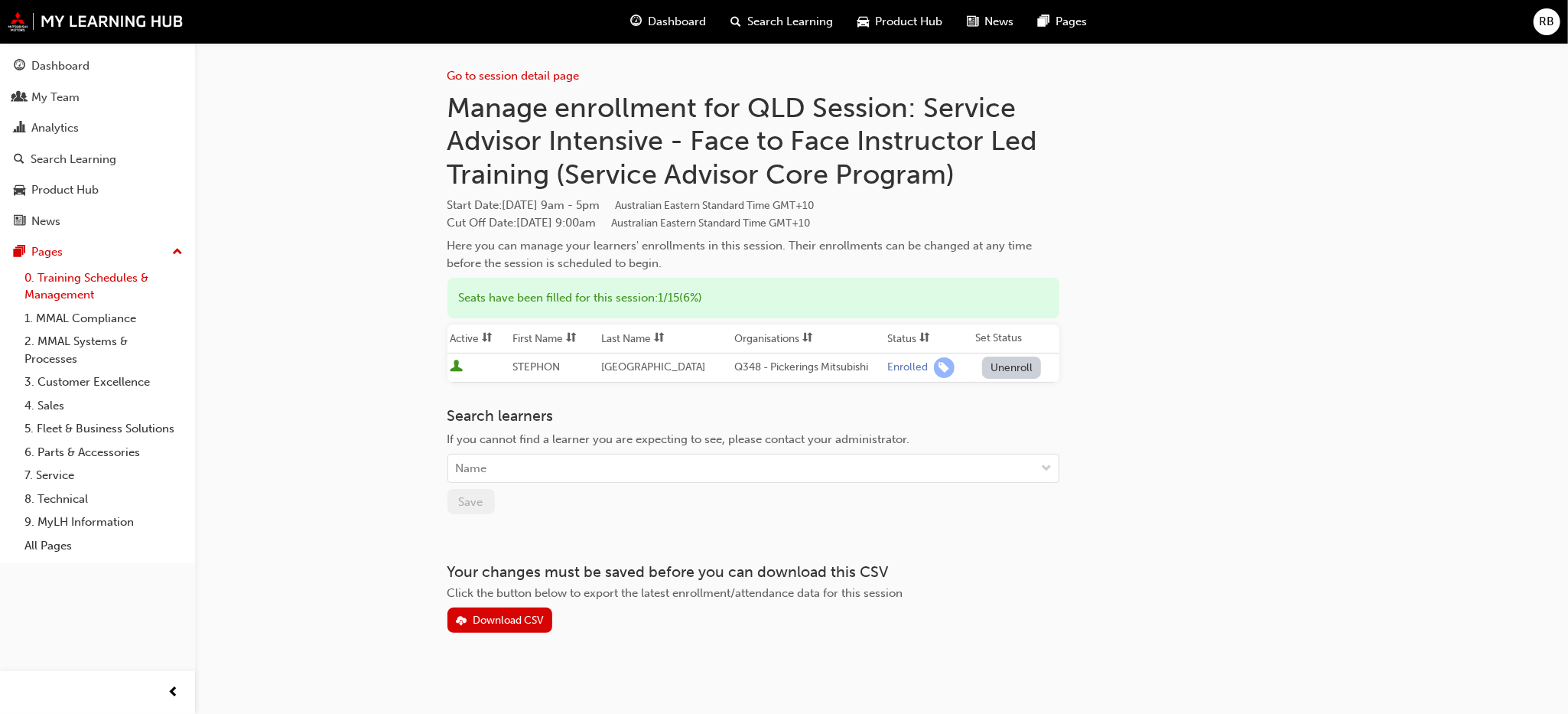
click at [50, 288] on link "0. Training Schedules & Management" at bounding box center [103, 286] width 170 height 41
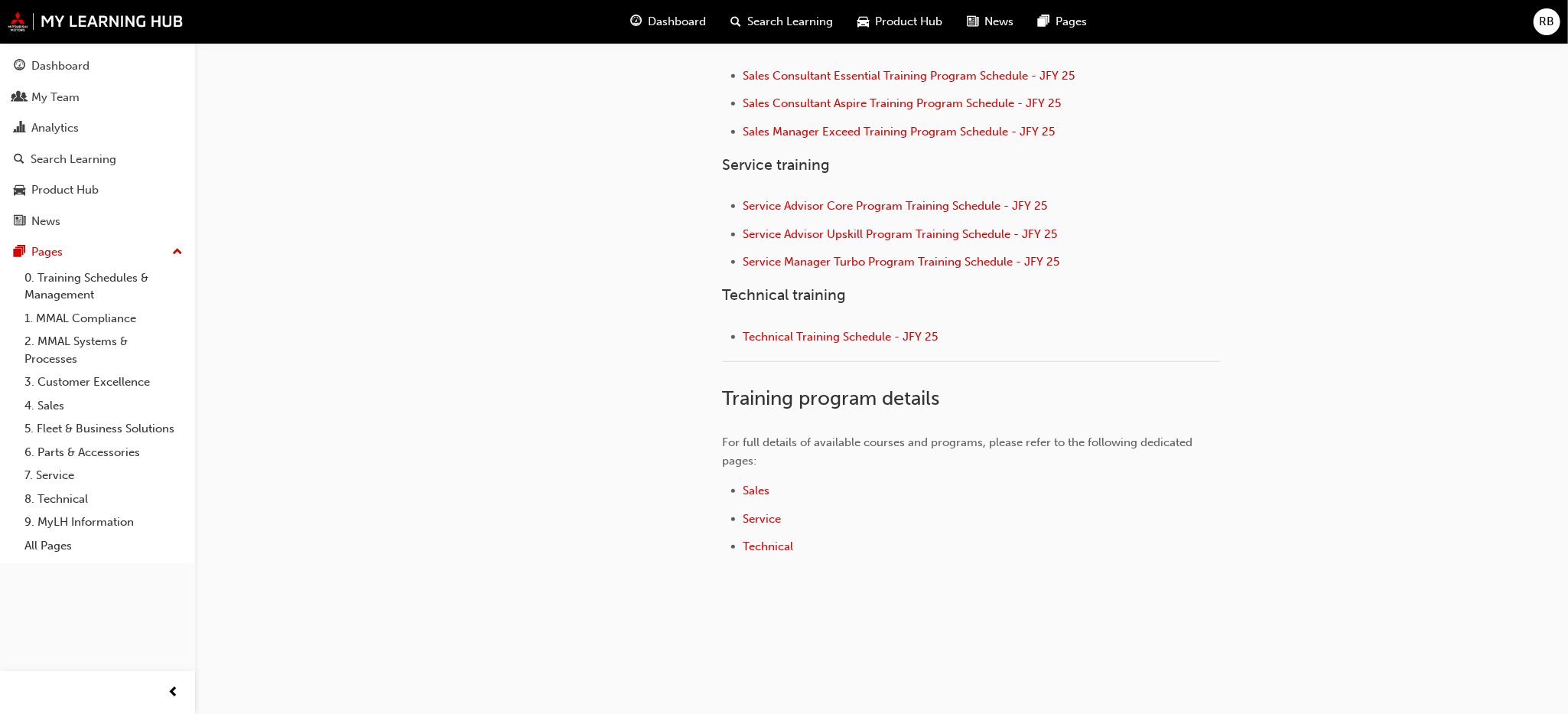
scroll to position [659, 0]
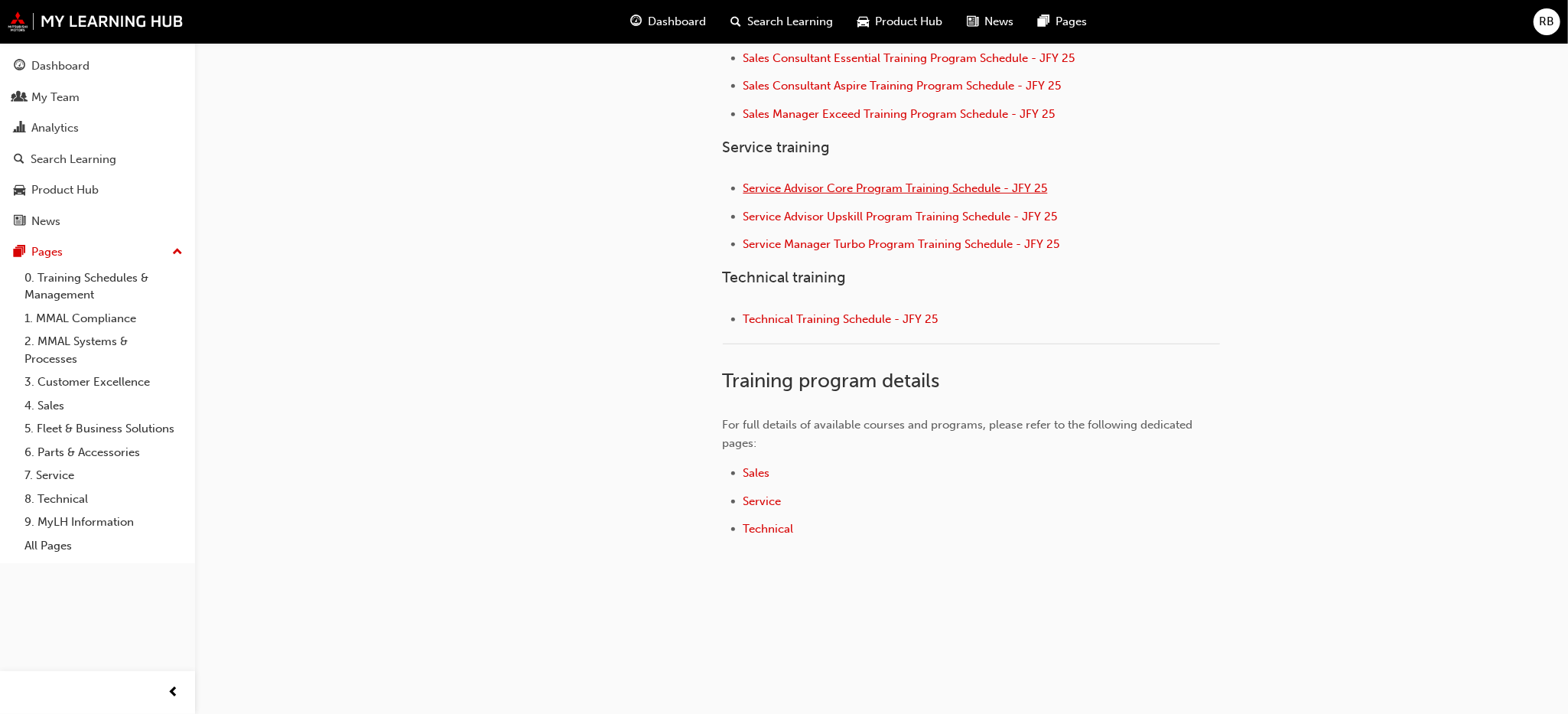
click at [832, 182] on span "Service Advisor Core Program Training Schedule - JFY 25" at bounding box center [895, 188] width 304 height 13
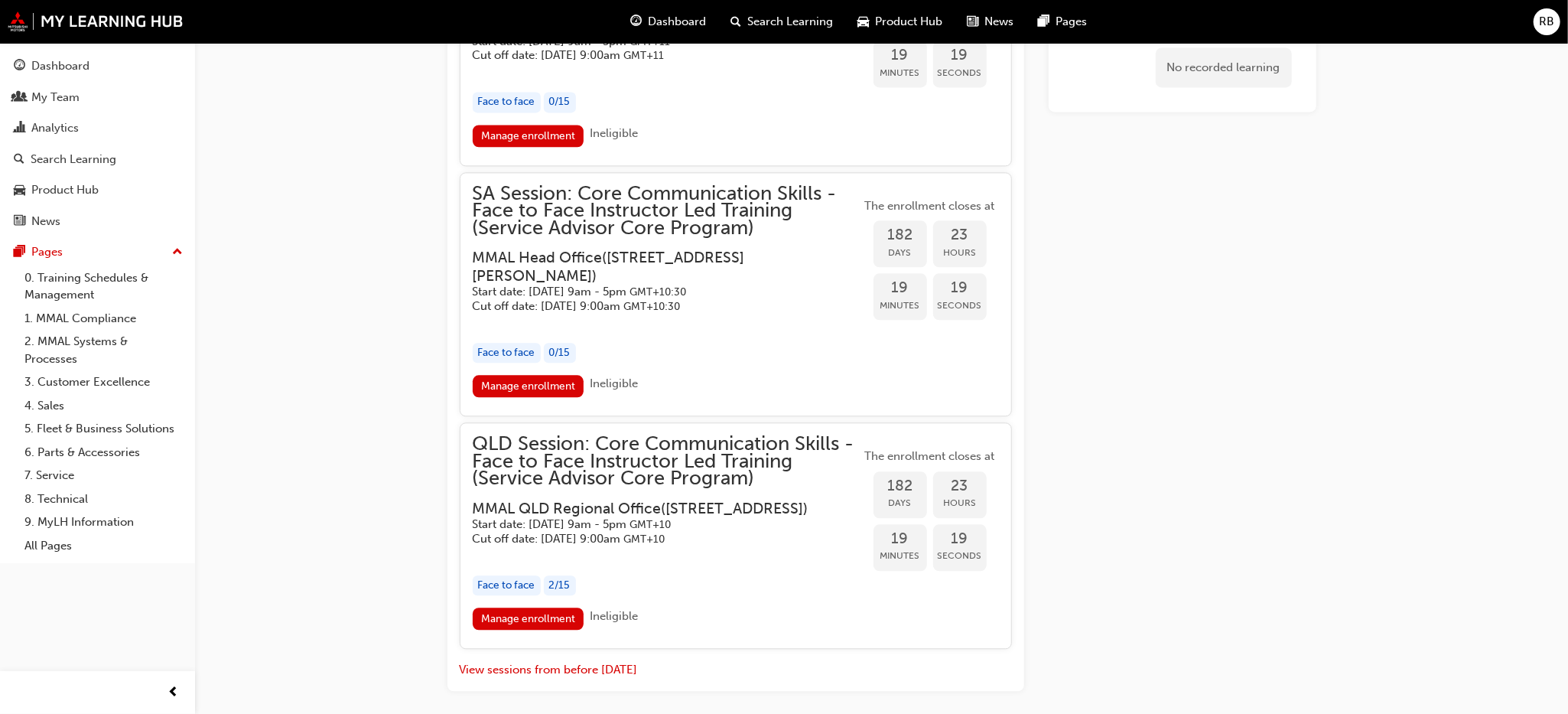
scroll to position [2717, 0]
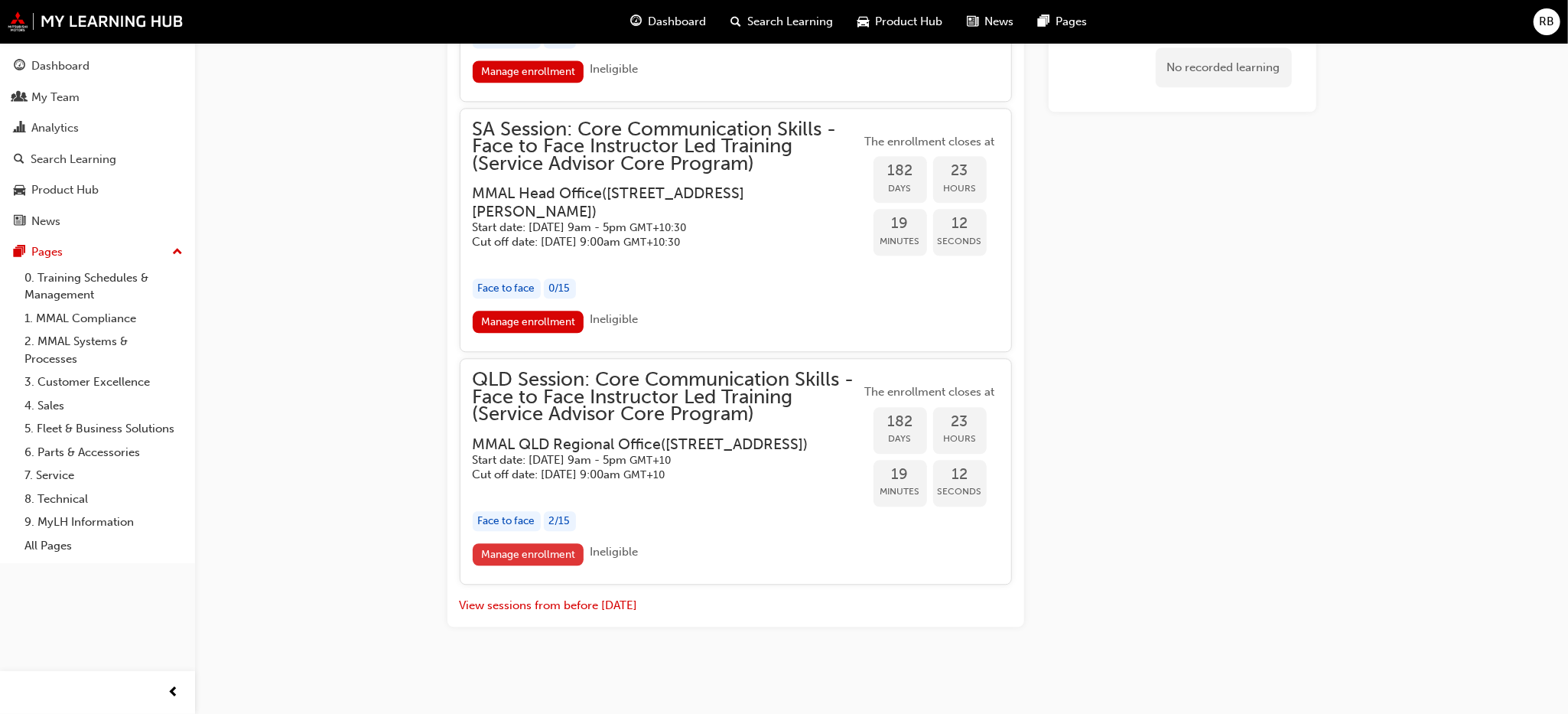
click at [528, 555] on link "Manage enrollment" at bounding box center [527, 553] width 111 height 22
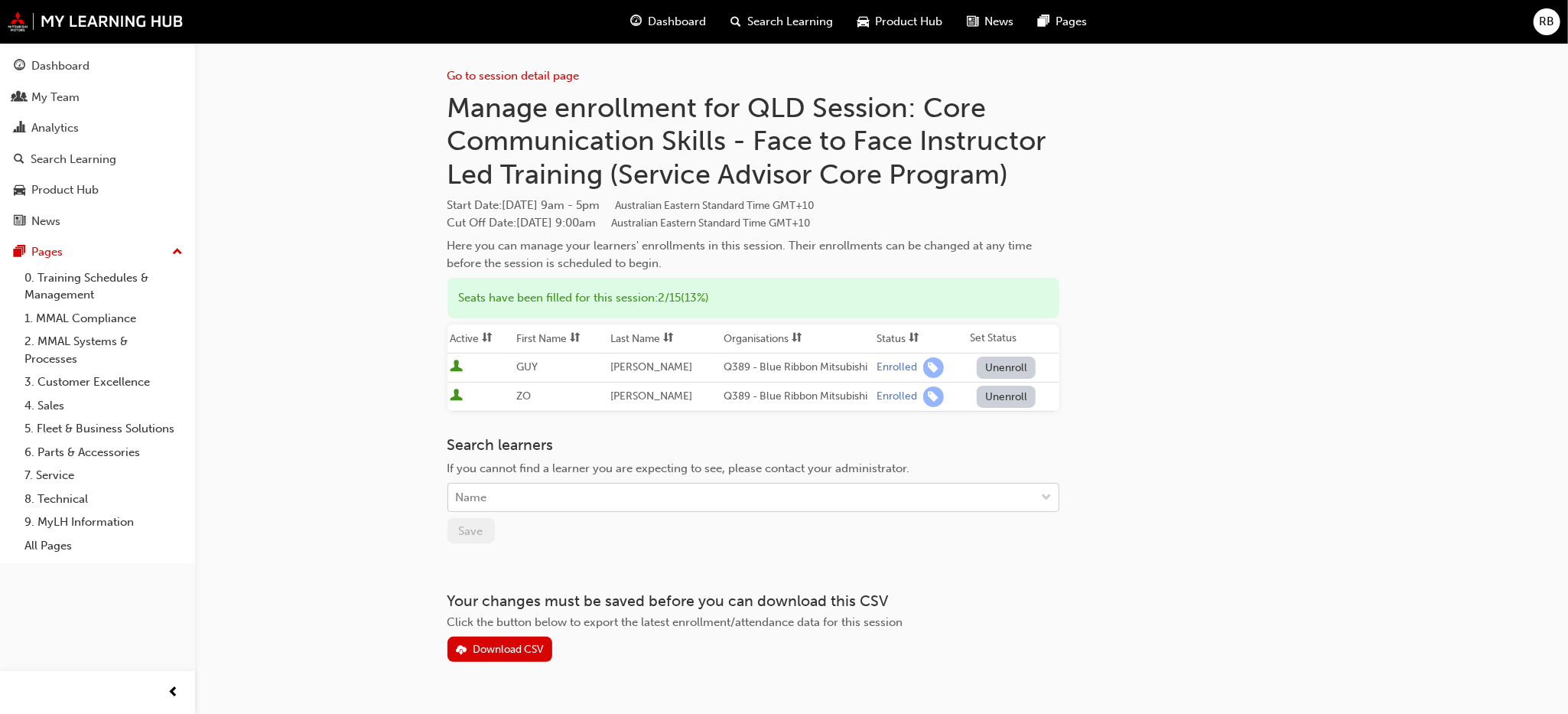
click at [503, 495] on div "Name" at bounding box center [742, 497] width 587 height 27
type input "steph"
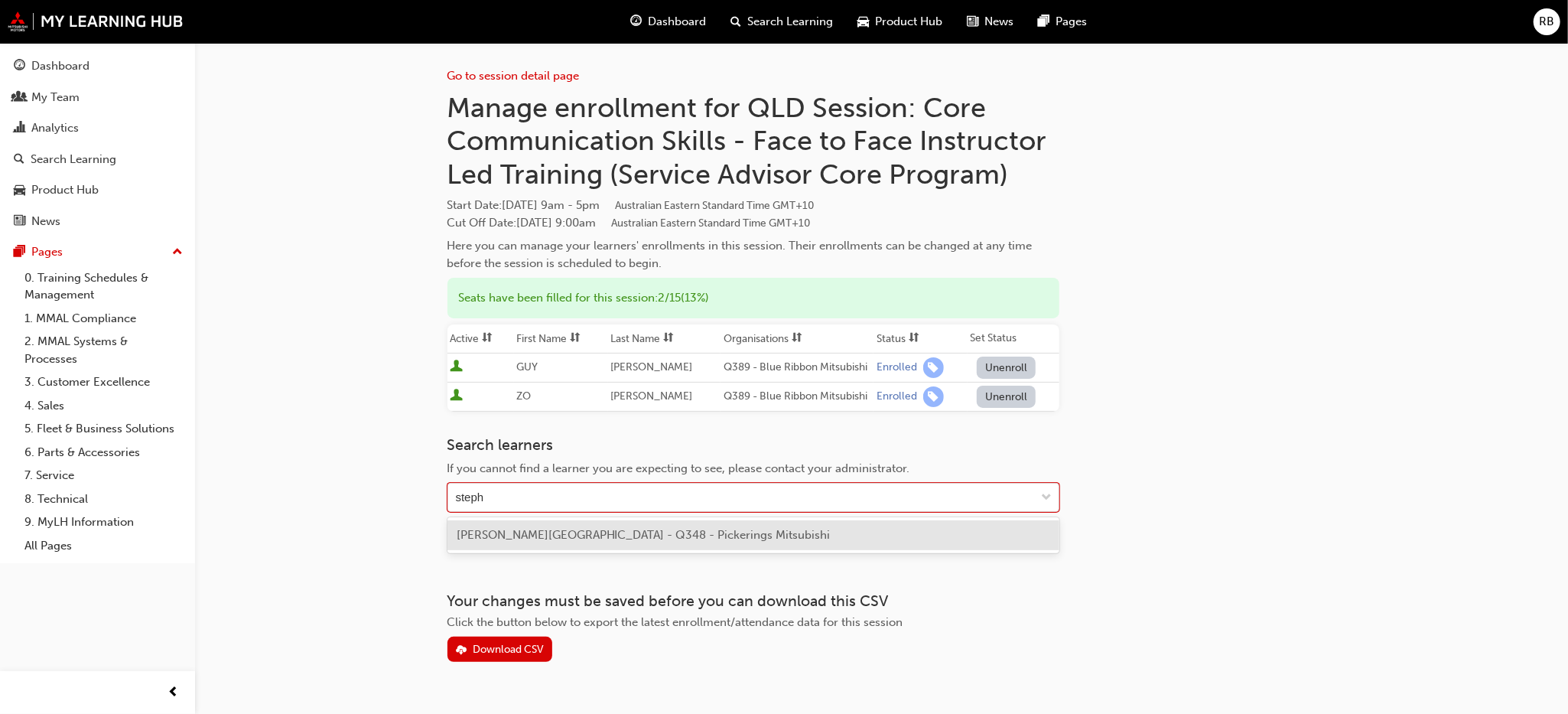
click at [509, 531] on span "[PERSON_NAME][GEOGRAPHIC_DATA] - Q348 - Pickerings Mitsubishi" at bounding box center [643, 534] width 374 height 13
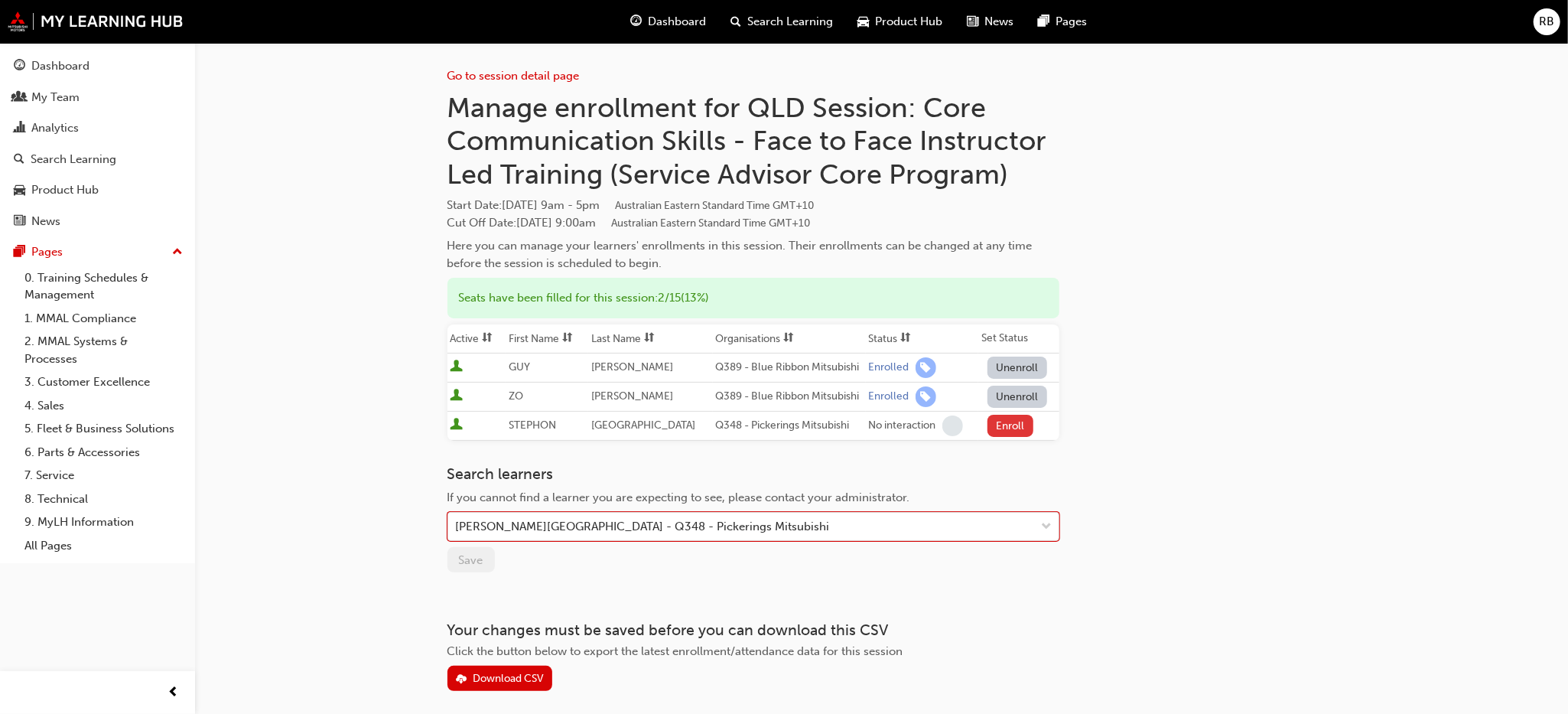
click at [1002, 422] on button "Enroll" at bounding box center [1010, 425] width 46 height 22
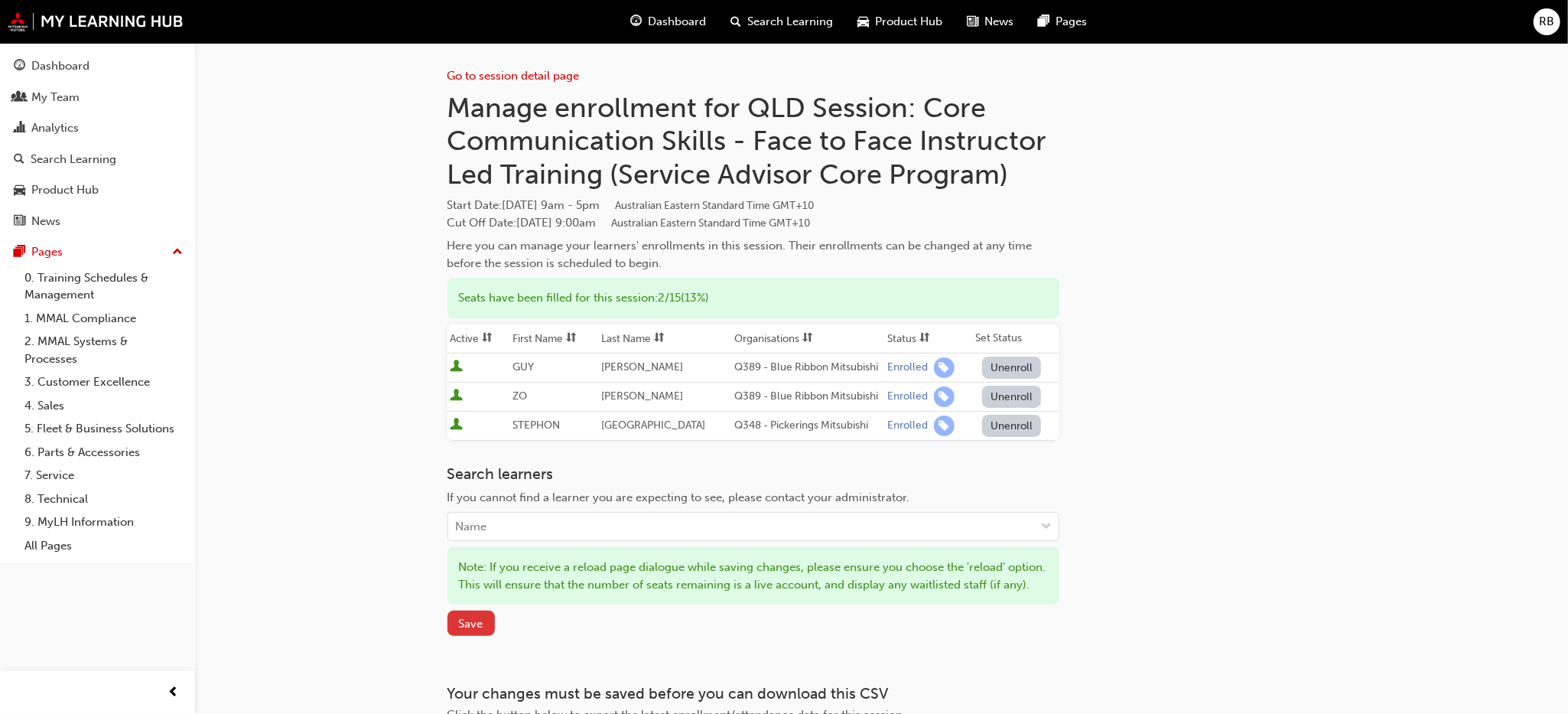
click at [476, 630] on span "Save" at bounding box center [471, 624] width 25 height 13
